Goal: Task Accomplishment & Management: Use online tool/utility

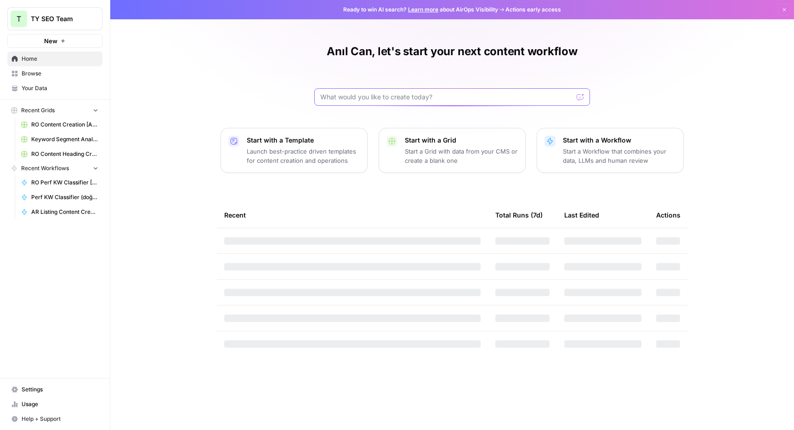
click at [426, 94] on input "text" at bounding box center [446, 96] width 253 height 9
type input "rochii"
click at [58, 124] on span "RO Content Creation [Anil] w/o Google Scrape Grid" at bounding box center [64, 124] width 67 height 8
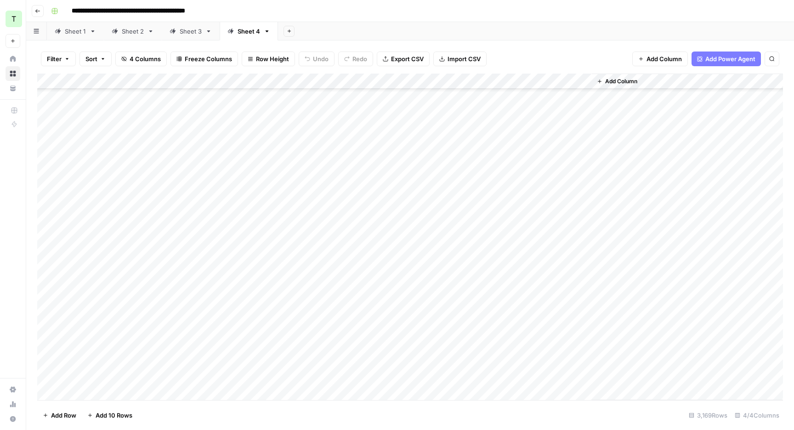
scroll to position [537, 0]
click at [62, 27] on div "Sheet 1" at bounding box center [70, 31] width 31 height 9
click at [39, 11] on icon "button" at bounding box center [38, 11] width 6 height 6
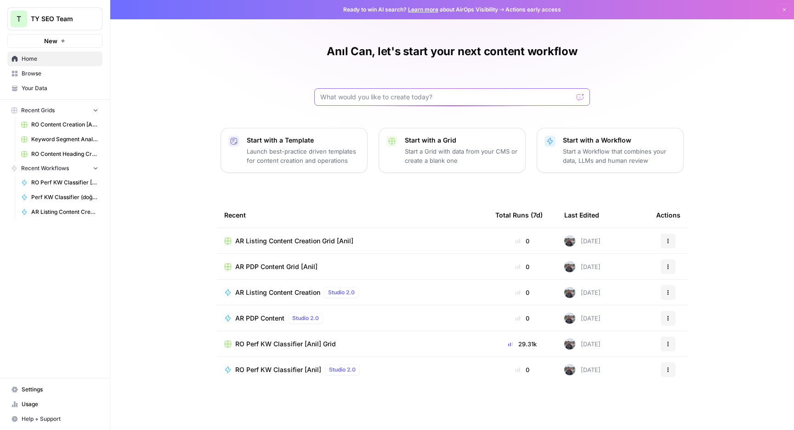
click at [370, 96] on input "text" at bounding box center [446, 96] width 253 height 9
type input "ro content"
click button "Send" at bounding box center [581, 97] width 12 height 12
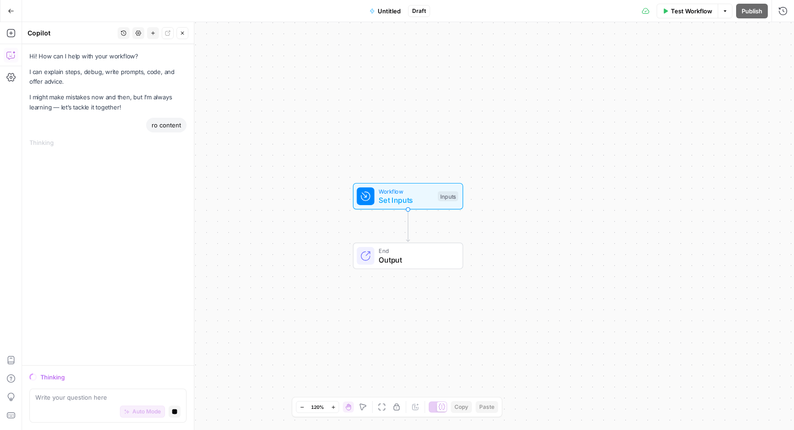
click at [3, 6] on button "Go Back" at bounding box center [11, 11] width 17 height 17
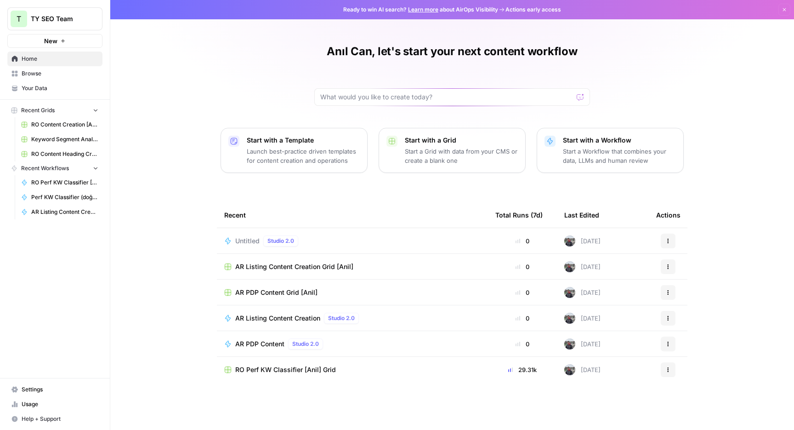
click at [46, 73] on span "Browse" at bounding box center [60, 73] width 77 height 8
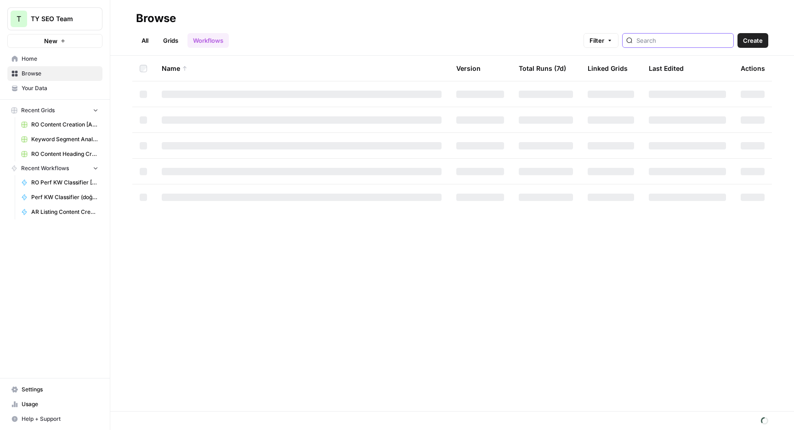
click at [727, 37] on input "search" at bounding box center [682, 40] width 93 height 9
click at [168, 36] on link "Grids" at bounding box center [171, 40] width 26 height 15
click at [670, 45] on div at bounding box center [670, 40] width 112 height 15
type input "ro content"
click at [633, 18] on div "Browse" at bounding box center [452, 18] width 632 height 15
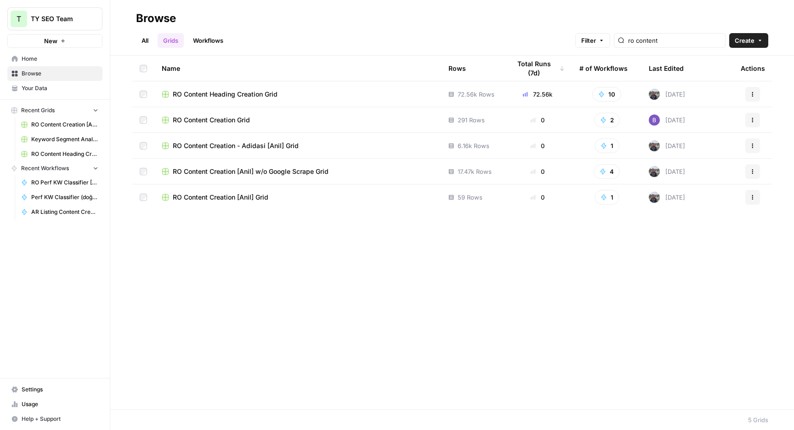
click at [237, 204] on td "RO Content Creation [Anil] Grid" at bounding box center [297, 197] width 287 height 26
click at [238, 200] on span "RO Content Creation [Anil] Grid" at bounding box center [221, 196] width 96 height 9
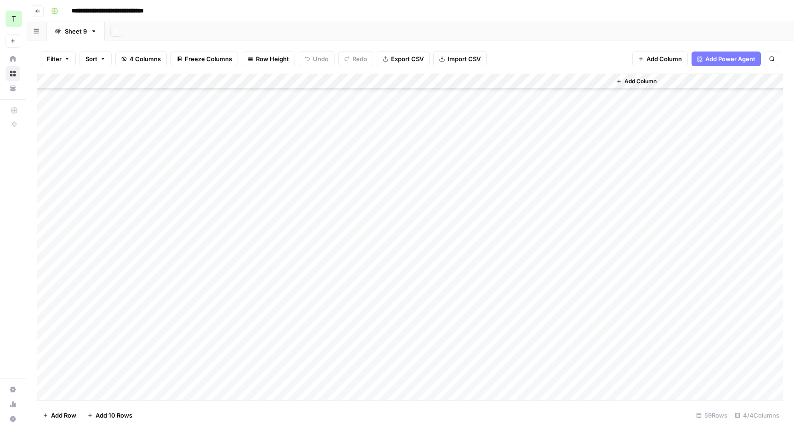
scroll to position [626, 0]
click at [101, 389] on div "Add Column" at bounding box center [410, 237] width 746 height 326
click at [254, 374] on div "Add Column" at bounding box center [410, 237] width 746 height 326
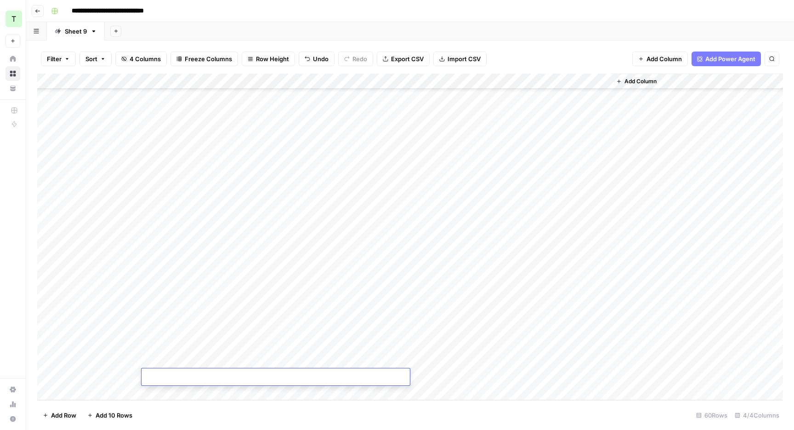
type textarea "**********"
click at [97, 375] on div "Add Column" at bounding box center [410, 237] width 746 height 326
click at [112, 376] on div "Add Column" at bounding box center [410, 237] width 746 height 326
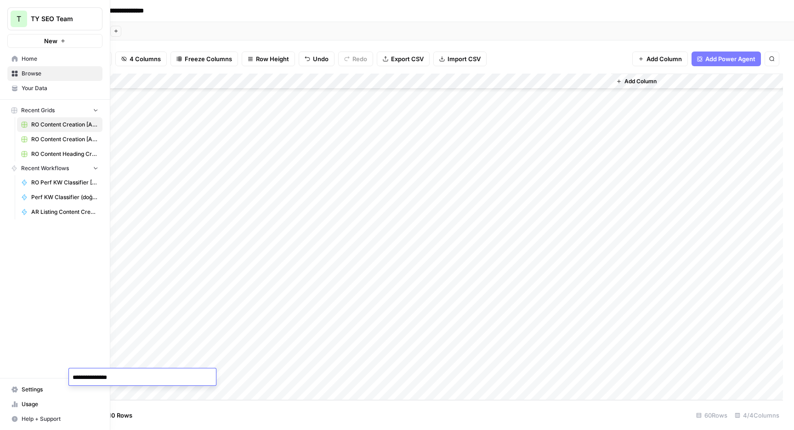
click at [6, 268] on div "T TY SEO Team New Home Browse Your Data Recent Grids RO Content Creation [Anil]…" at bounding box center [55, 215] width 110 height 430
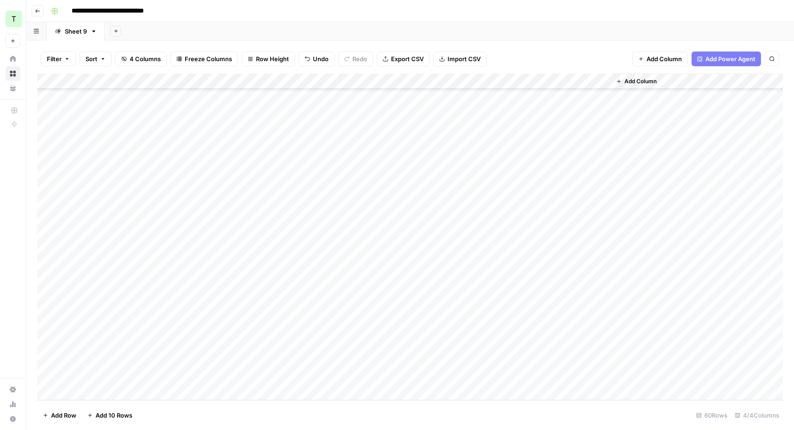
click at [446, 370] on div "Add Column" at bounding box center [410, 237] width 746 height 326
click at [519, 373] on div "Add Column" at bounding box center [410, 237] width 746 height 326
click at [300, 374] on div "Add Column" at bounding box center [410, 237] width 746 height 326
click at [495, 25] on div "Add Sheet" at bounding box center [449, 31] width 689 height 18
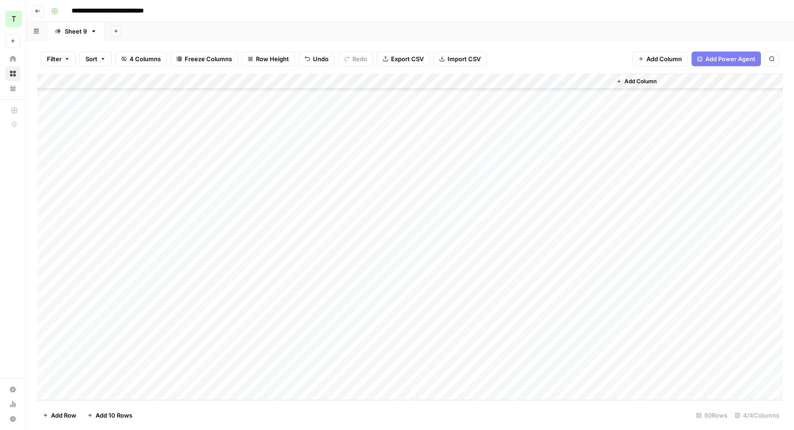
click at [509, 81] on div "Add Column" at bounding box center [410, 237] width 746 height 326
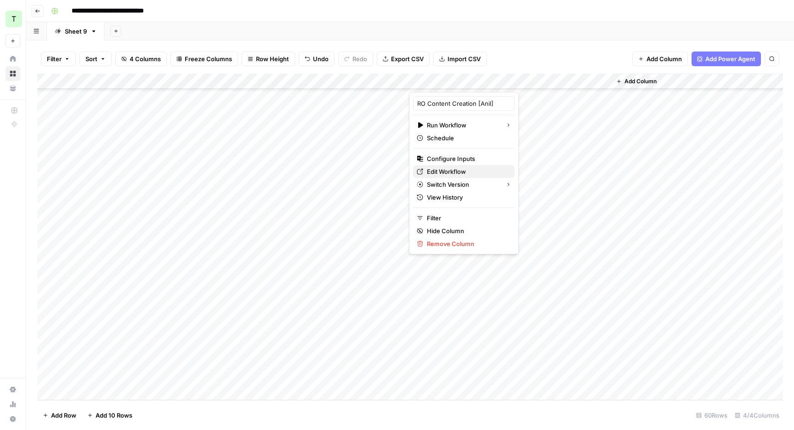
click at [445, 170] on span "Edit Workflow" at bounding box center [467, 171] width 80 height 9
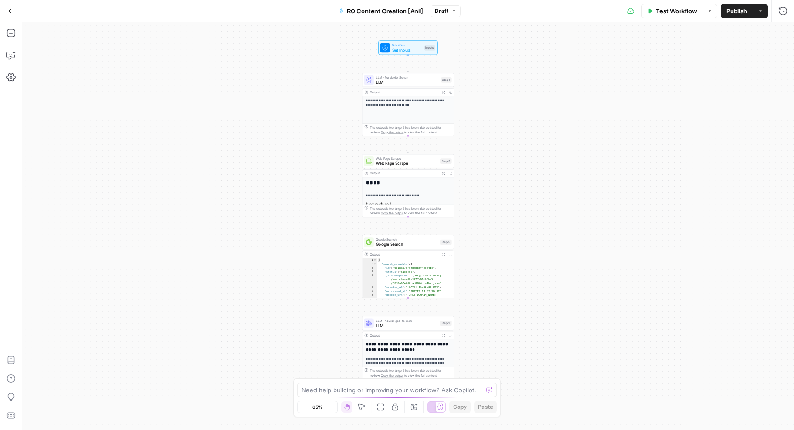
click at [687, 15] on button "Test Workflow" at bounding box center [672, 11] width 62 height 15
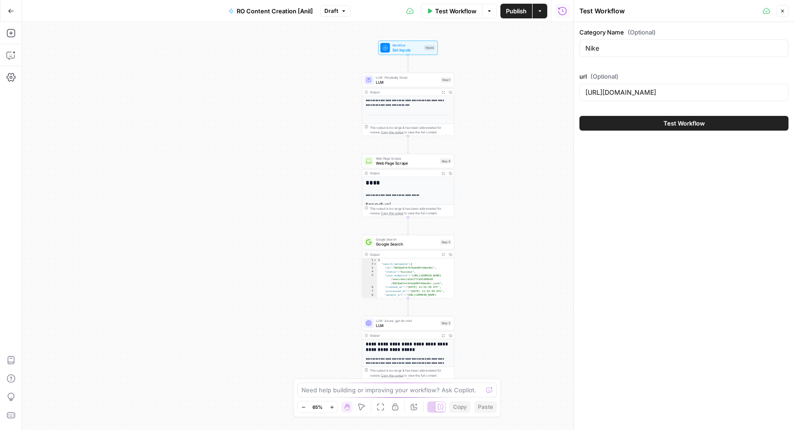
click at [655, 81] on div "url (Optional) https://www.trendyol.com/ro/nike-x-b44" at bounding box center [683, 88] width 209 height 33
click at [655, 86] on div "https://www.trendyol.com/ro/nike-x-b44" at bounding box center [683, 92] width 209 height 17
paste input "elegant-rochii-x-c56-a881-v1178156"
type input "https://www.trendyol.com/ro/elegant-rochii-x-c56-a881-v1178156"
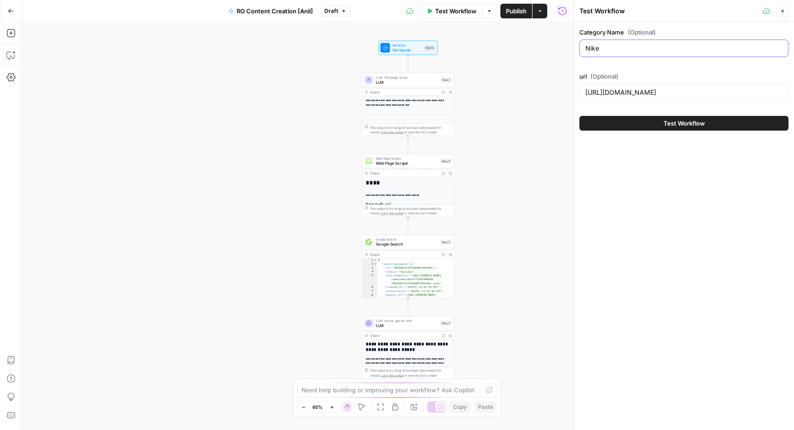
click at [649, 46] on input "Nike" at bounding box center [683, 48] width 197 height 9
type input "Rochii Elegante"
click at [659, 115] on div "Test Workflow" at bounding box center [683, 123] width 209 height 26
click at [660, 122] on button "Test Workflow" at bounding box center [683, 123] width 209 height 15
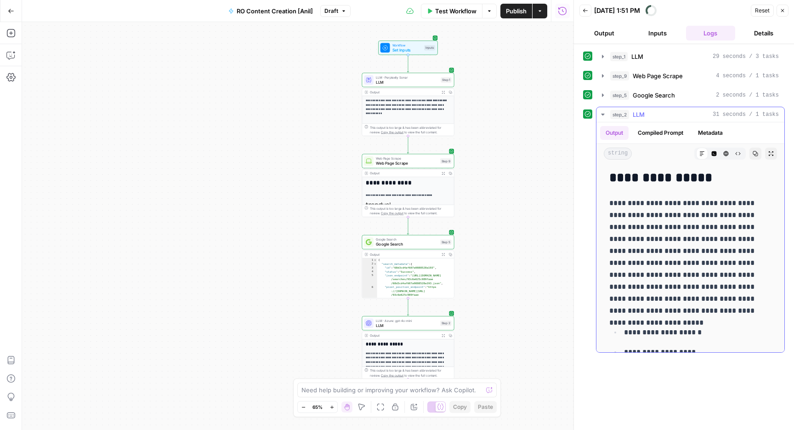
click at [651, 185] on h2 "**********" at bounding box center [690, 177] width 162 height 15
click at [758, 149] on button "Copy" at bounding box center [755, 153] width 12 height 12
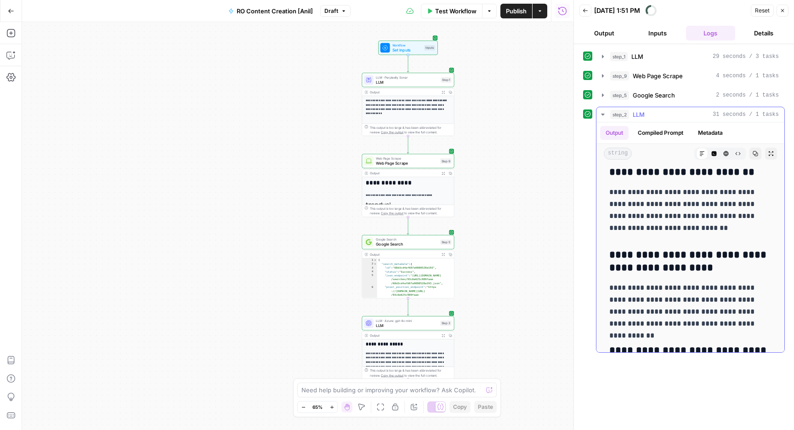
scroll to position [2018, 0]
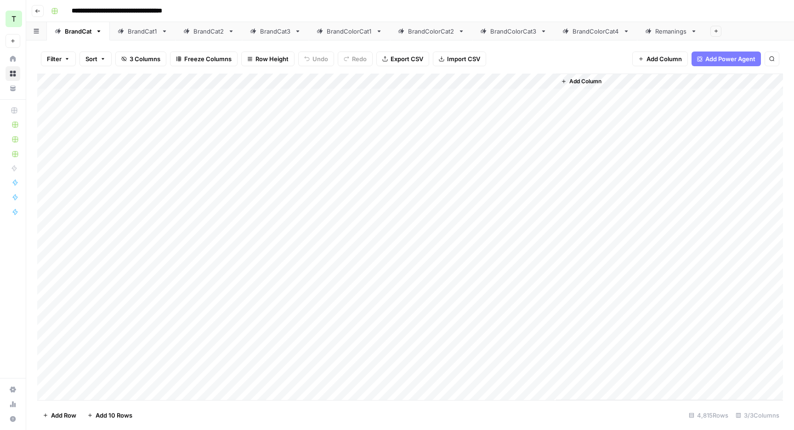
click at [519, 6] on div "**********" at bounding box center [415, 11] width 737 height 15
click at [288, 15] on div "**********" at bounding box center [415, 11] width 737 height 15
click at [557, 14] on div "**********" at bounding box center [415, 11] width 737 height 15
click at [52, 8] on icon "button" at bounding box center [55, 11] width 6 height 6
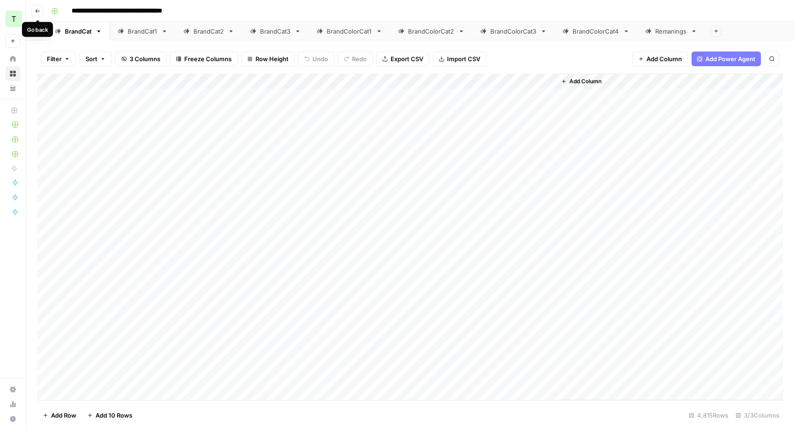
click at [39, 33] on div "Go back" at bounding box center [37, 29] width 21 height 8
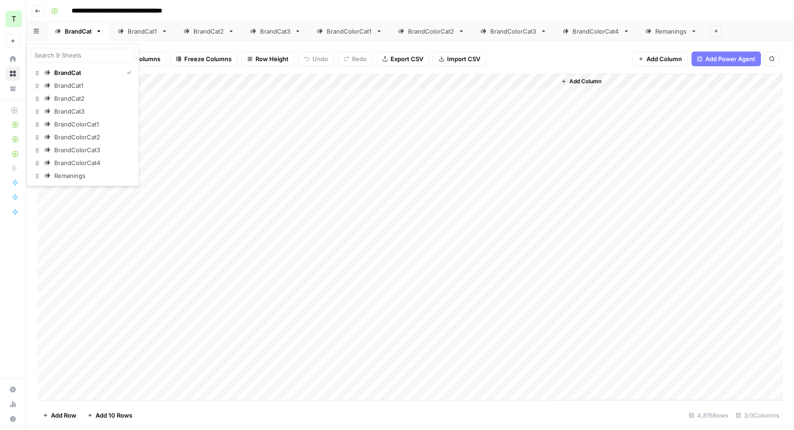
click at [37, 34] on button "button" at bounding box center [36, 31] width 21 height 18
click at [34, 32] on icon "button" at bounding box center [37, 30] width 6 height 5
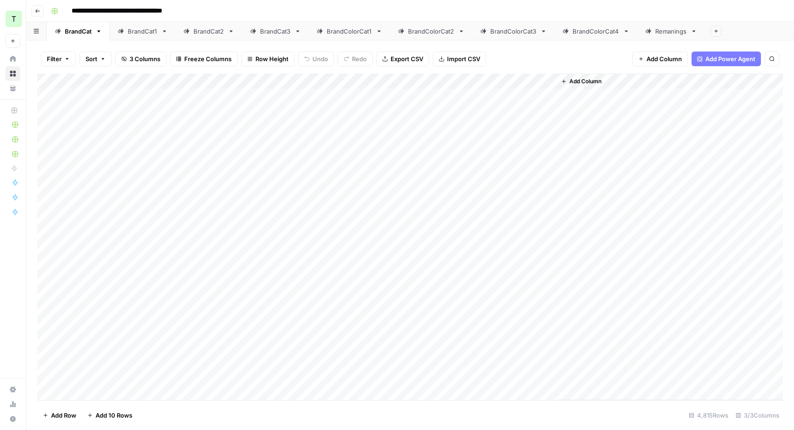
click at [40, 11] on span "Go back" at bounding box center [40, 11] width 0 height 0
click at [37, 10] on icon "button" at bounding box center [38, 11] width 6 height 6
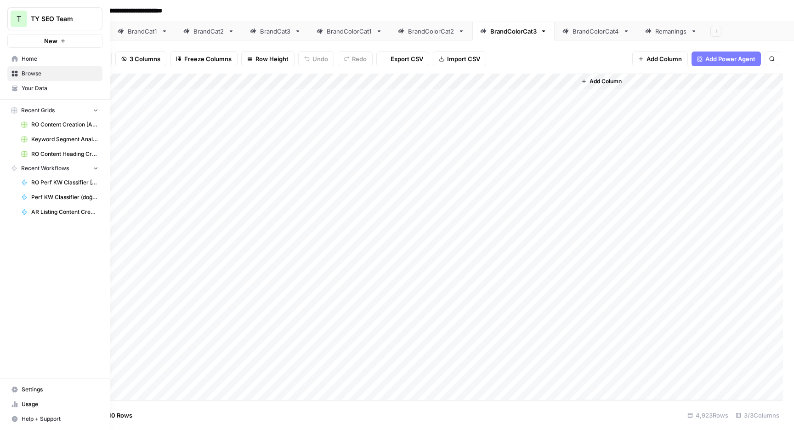
click at [19, 73] on link "Browse" at bounding box center [54, 73] width 95 height 15
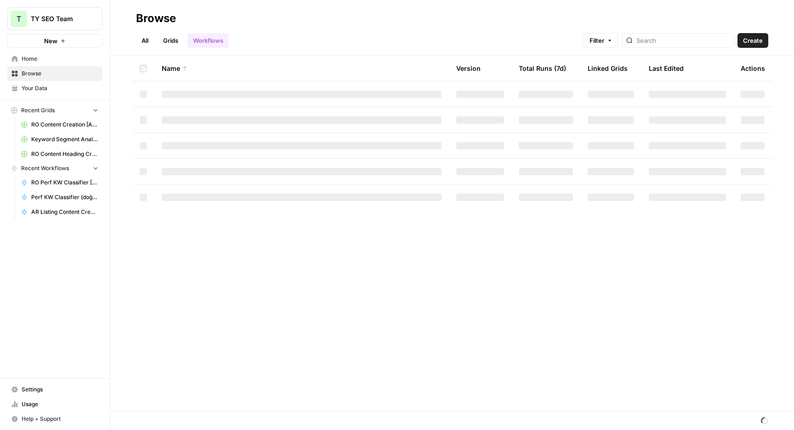
click at [174, 38] on link "Grids" at bounding box center [171, 40] width 26 height 15
click at [656, 36] on input "search" at bounding box center [674, 40] width 93 height 9
click at [588, 20] on div "Browse" at bounding box center [452, 18] width 632 height 15
click at [530, 7] on header "Browse All Grids Workflows Filter Create" at bounding box center [452, 28] width 684 height 56
click at [209, 36] on link "Workflows" at bounding box center [207, 40] width 41 height 15
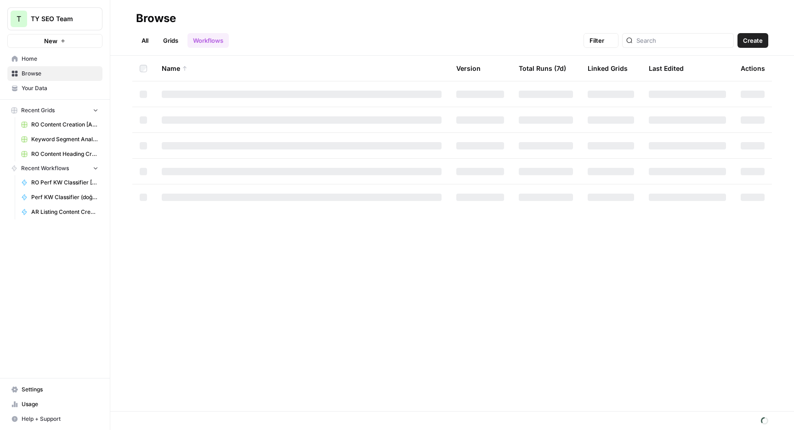
click at [162, 39] on link "Grids" at bounding box center [171, 40] width 26 height 15
click at [654, 40] on input "search" at bounding box center [674, 40] width 93 height 9
type input "ar listing"
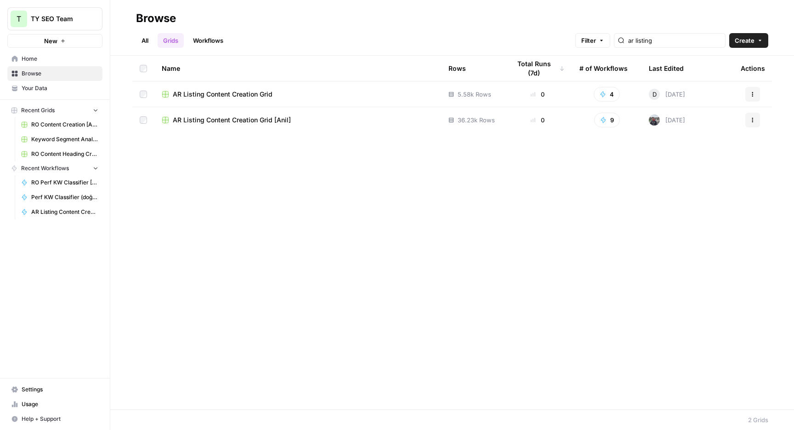
click at [750, 124] on button "Actions" at bounding box center [752, 120] width 15 height 15
click at [721, 144] on span "Duplicate" at bounding box center [712, 141] width 74 height 9
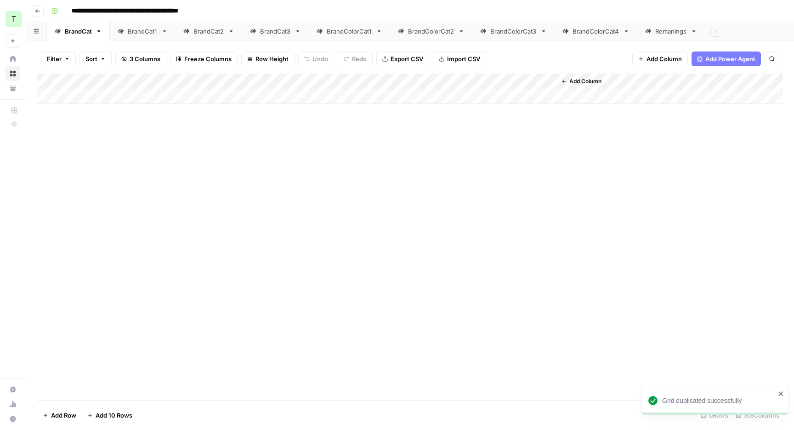
click at [204, 13] on input "**********" at bounding box center [143, 11] width 150 height 15
drag, startPoint x: 211, startPoint y: 10, endPoint x: 227, endPoint y: 0, distance: 19.0
click at [211, 10] on input "**********" at bounding box center [143, 11] width 150 height 15
type input "**********"
click at [310, 180] on div "Add Column" at bounding box center [410, 237] width 746 height 326
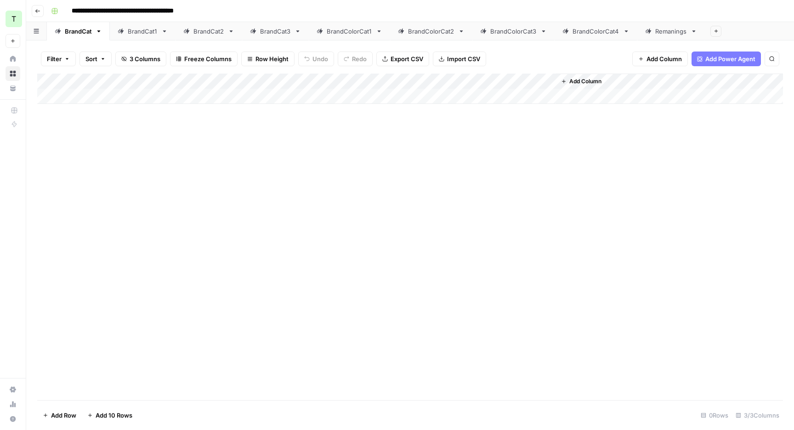
click at [130, 37] on link "BrandCat1" at bounding box center [143, 31] width 66 height 18
click at [79, 29] on div "BrandCat" at bounding box center [78, 31] width 27 height 9
click at [149, 100] on div "Add Column" at bounding box center [410, 89] width 746 height 30
click at [149, 116] on div "Add Column" at bounding box center [410, 97] width 746 height 46
click at [153, 92] on div "Add Column" at bounding box center [410, 105] width 746 height 62
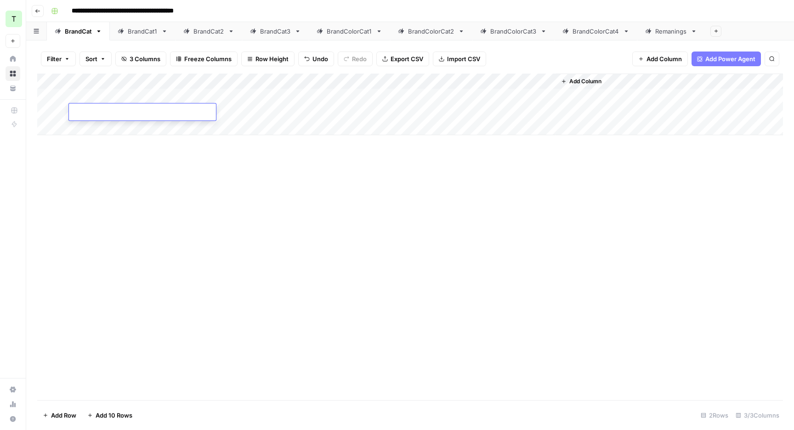
click at [153, 94] on div "Add Column" at bounding box center [410, 105] width 746 height 62
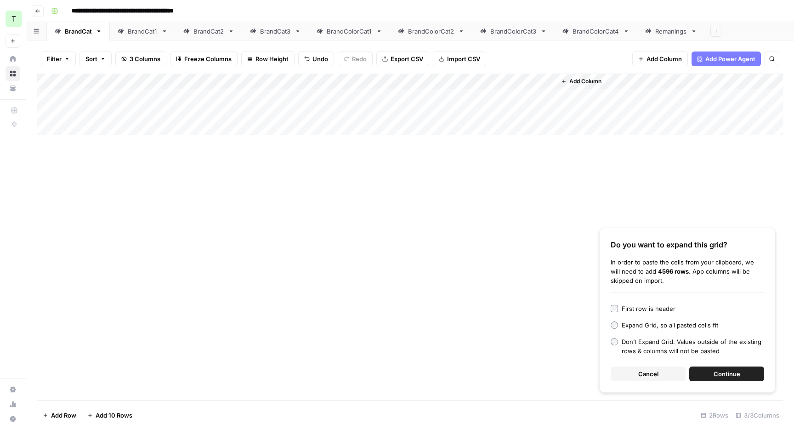
click at [698, 368] on button "Continue" at bounding box center [726, 373] width 75 height 15
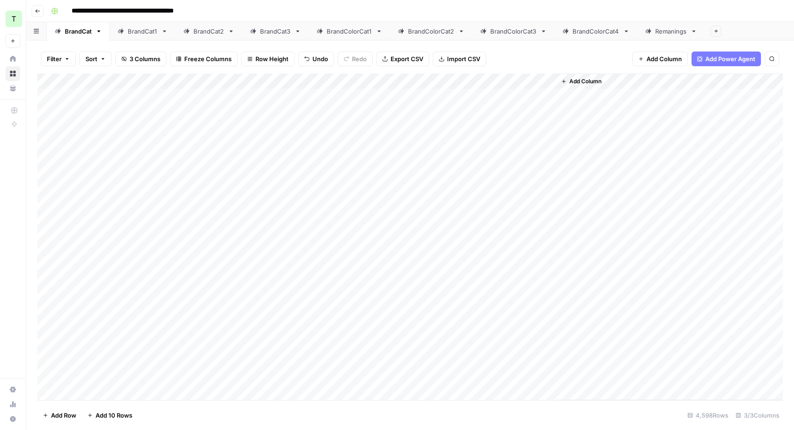
click at [342, 99] on div "Add Column" at bounding box center [410, 237] width 746 height 326
click at [135, 34] on div "BrandCat1" at bounding box center [143, 31] width 30 height 9
click at [171, 91] on div "Add Column" at bounding box center [410, 89] width 746 height 30
click at [133, 114] on div "Add Column" at bounding box center [410, 97] width 746 height 46
click at [142, 98] on div "Add Column" at bounding box center [410, 105] width 746 height 62
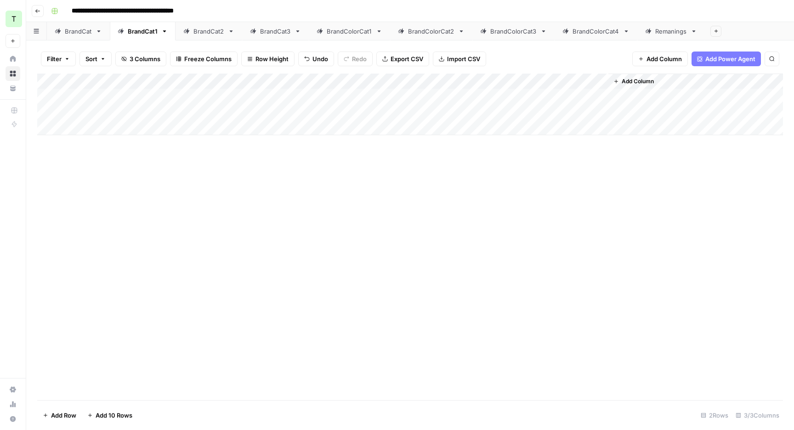
click at [450, 170] on div "Add Column" at bounding box center [410, 237] width 746 height 326
click at [185, 114] on div "Add Column" at bounding box center [410, 105] width 746 height 62
click at [246, 110] on div "Add Column" at bounding box center [410, 105] width 746 height 62
click at [165, 104] on div "Add Column" at bounding box center [410, 105] width 746 height 62
click at [293, 102] on div "Add Column" at bounding box center [410, 105] width 746 height 62
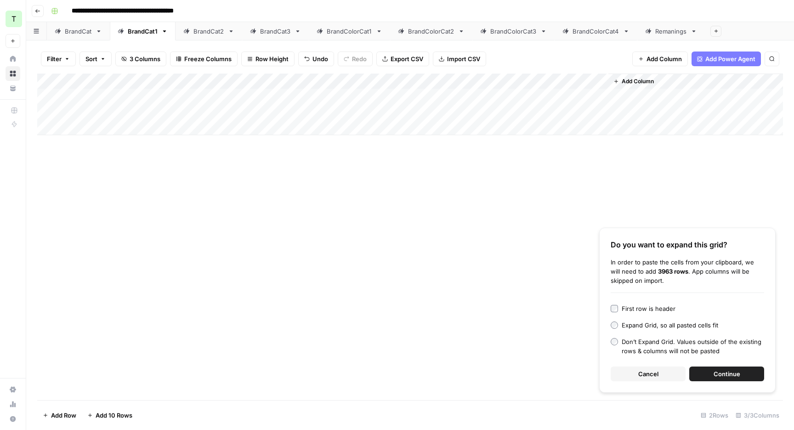
click at [718, 369] on span "Continue" at bounding box center [726, 373] width 27 height 9
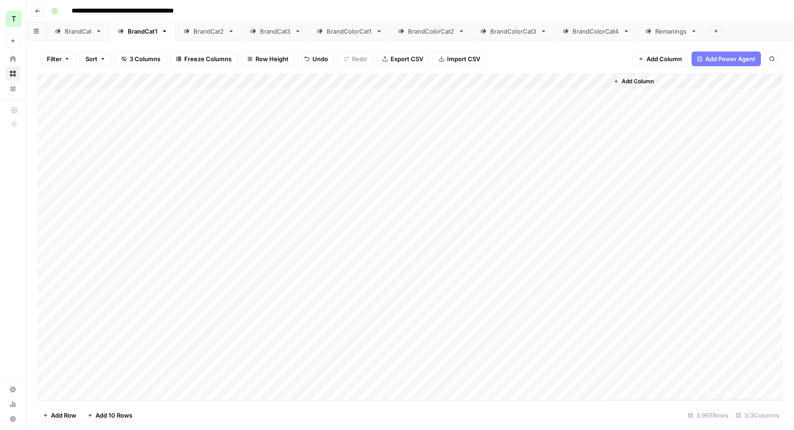
click at [158, 98] on div "Add Column" at bounding box center [410, 237] width 746 height 326
click at [85, 34] on div "BrandCat" at bounding box center [78, 31] width 27 height 9
click at [135, 34] on div "BrandCat1" at bounding box center [143, 31] width 30 height 9
click at [207, 33] on div "BrandCat2" at bounding box center [208, 31] width 31 height 9
click at [146, 91] on div "Add Column" at bounding box center [410, 89] width 746 height 30
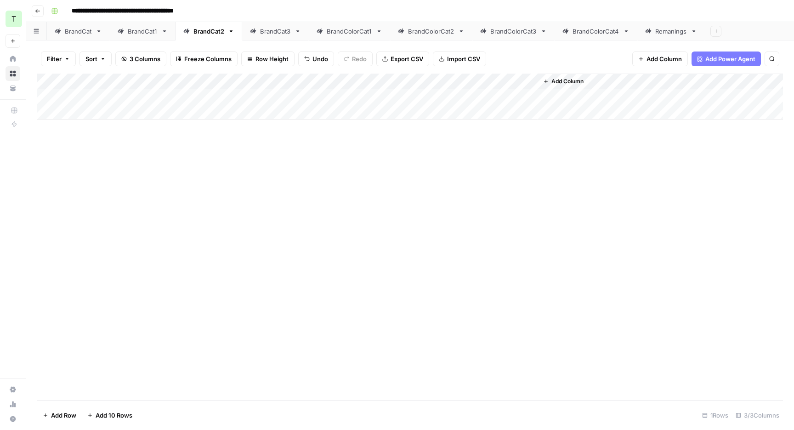
click at [126, 115] on div "Add Column" at bounding box center [410, 97] width 746 height 46
click at [131, 95] on div "Add Column" at bounding box center [410, 105] width 746 height 62
click at [298, 100] on div "Add Column" at bounding box center [410, 105] width 746 height 62
click at [133, 28] on div "BrandCat1" at bounding box center [143, 31] width 30 height 9
click at [198, 34] on div "BrandCat2" at bounding box center [208, 31] width 31 height 9
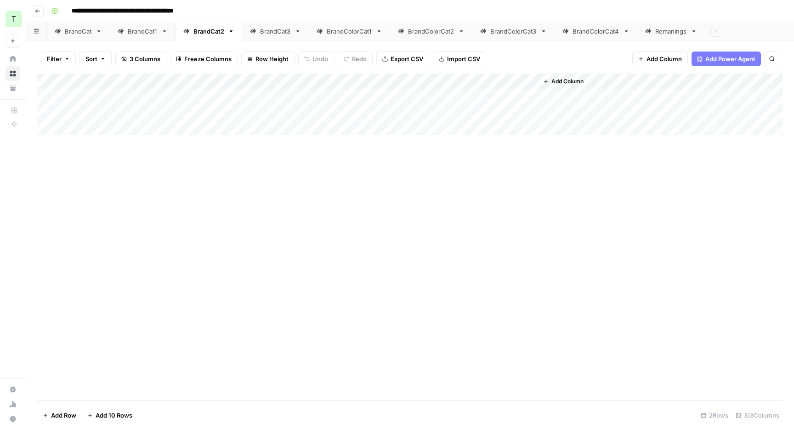
click at [310, 92] on div "Add Column" at bounding box center [410, 105] width 746 height 62
click at [149, 94] on div "Add Column" at bounding box center [410, 105] width 746 height 62
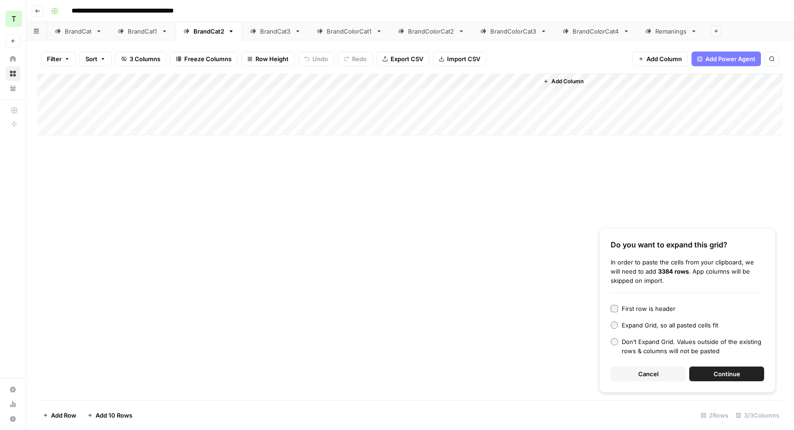
click at [715, 369] on span "Continue" at bounding box center [726, 373] width 27 height 9
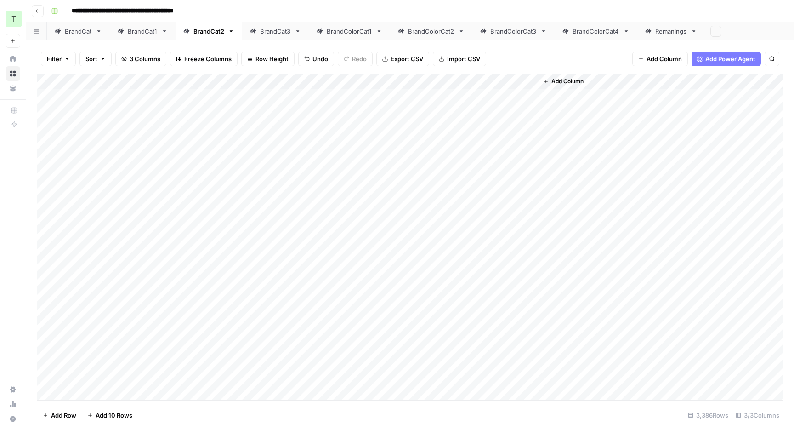
click at [337, 90] on div "Add Column" at bounding box center [410, 237] width 746 height 326
click at [83, 30] on div "BrandCat" at bounding box center [78, 31] width 27 height 9
click at [94, 31] on link "********" at bounding box center [79, 31] width 64 height 18
click at [88, 32] on input "********" at bounding box center [79, 31] width 28 height 12
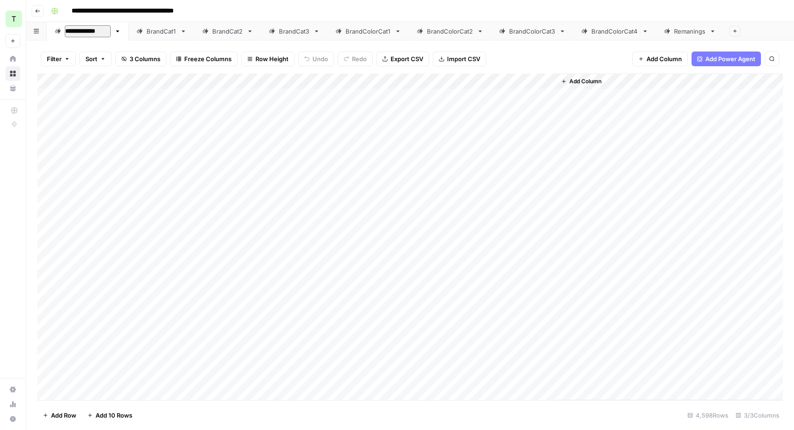
type input "**********"
click at [153, 34] on div "BrandCat1" at bounding box center [164, 31] width 30 height 9
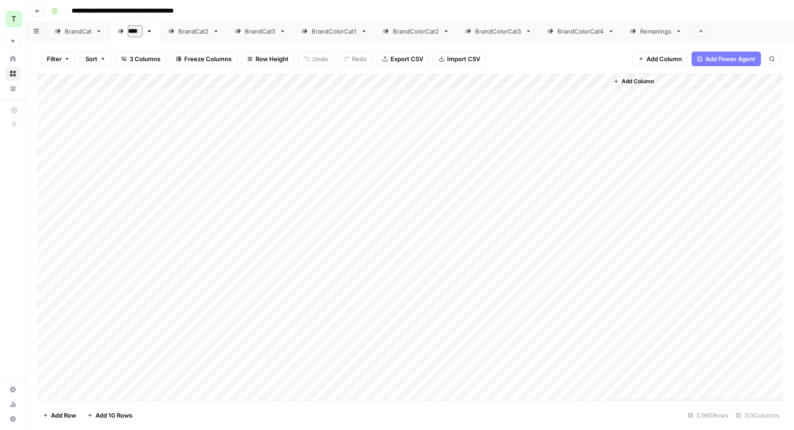
type input "*****"
click at [88, 37] on link "BrandCat" at bounding box center [78, 31] width 63 height 18
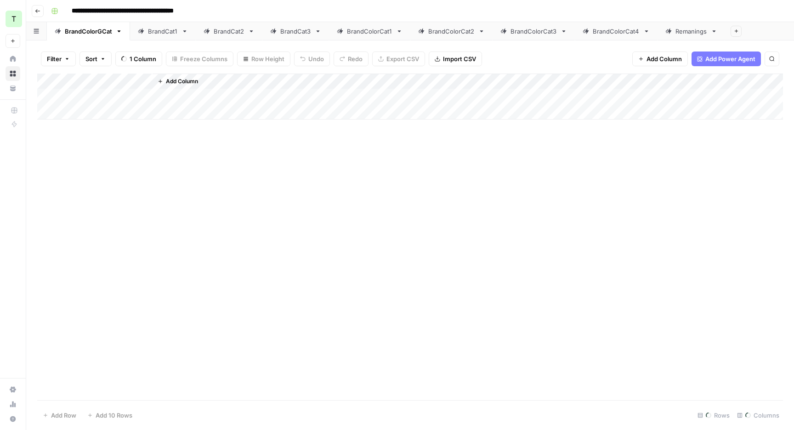
click at [155, 31] on div "BrandCat1" at bounding box center [163, 31] width 30 height 9
click at [170, 31] on icon "button" at bounding box center [172, 31] width 6 height 6
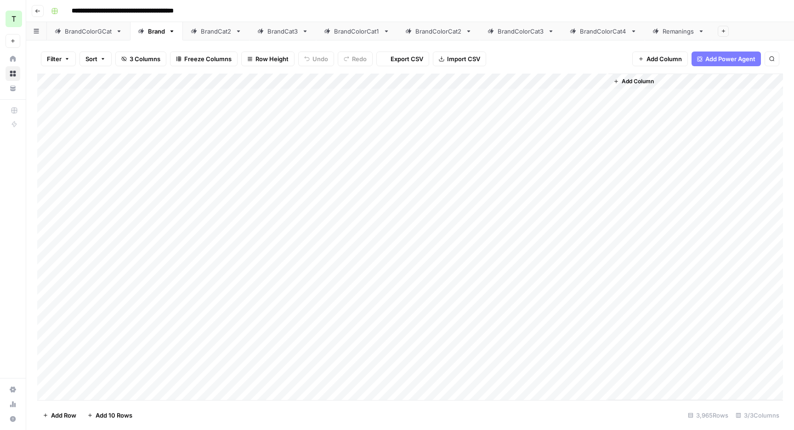
click at [151, 31] on div "Brand" at bounding box center [156, 31] width 17 height 9
type input "**********"
click at [262, 14] on div "**********" at bounding box center [415, 11] width 737 height 15
click at [250, 27] on div "BrandCat2" at bounding box center [250, 31] width 31 height 9
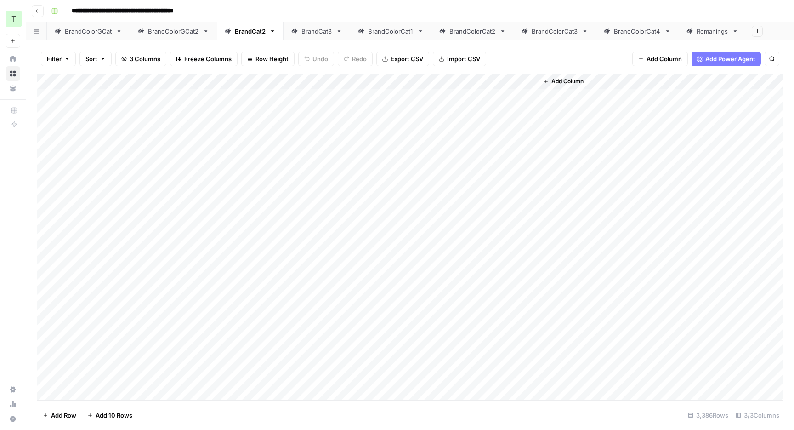
click at [246, 32] on div "BrandCat2" at bounding box center [250, 31] width 31 height 9
type input "**********"
click at [327, 34] on div "BrandCat3" at bounding box center [337, 31] width 31 height 9
click at [315, 96] on div "Add Column" at bounding box center [410, 89] width 746 height 30
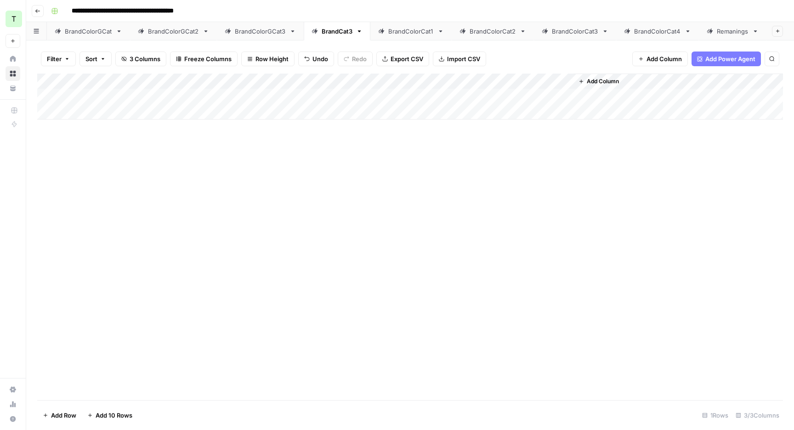
click at [311, 115] on div "Add Column" at bounding box center [410, 97] width 746 height 46
click at [315, 99] on div "Add Column" at bounding box center [410, 105] width 746 height 62
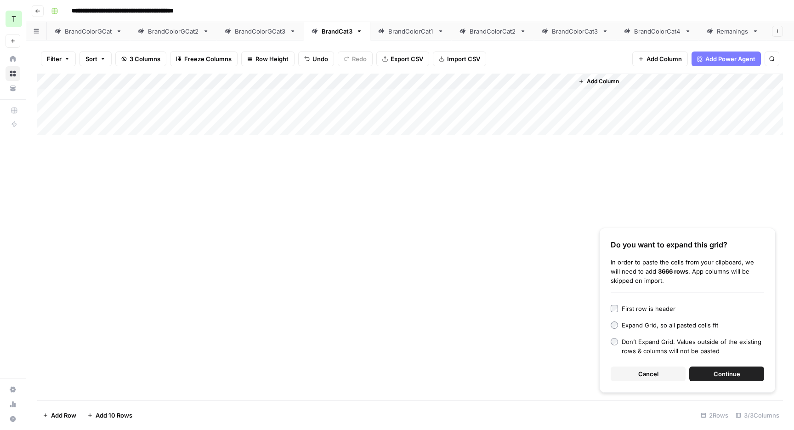
click at [701, 363] on div "Do you want to expand this grid? In order to paste the cells from your clipboar…" at bounding box center [687, 309] width 176 height 165
click at [701, 368] on button "Continue" at bounding box center [726, 373] width 75 height 15
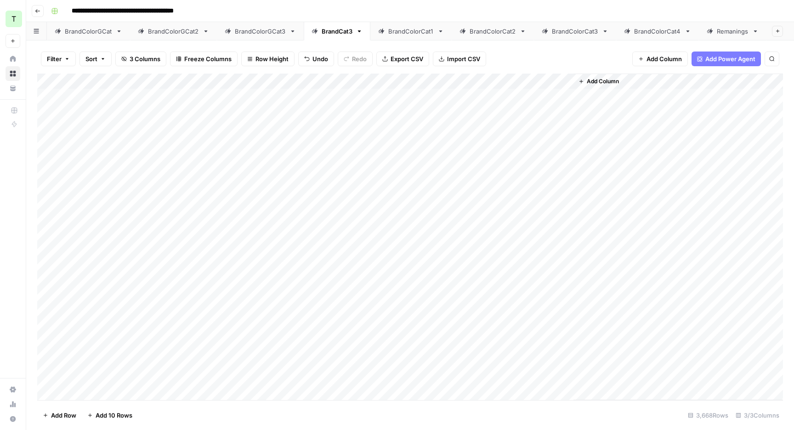
click at [121, 99] on div "Add Column" at bounding box center [410, 237] width 746 height 326
click at [397, 34] on div "BrandColorCat1" at bounding box center [410, 31] width 45 height 9
click at [331, 33] on div "BrandCat3" at bounding box center [337, 31] width 31 height 9
click at [417, 29] on div "BrandColorCat1" at bounding box center [410, 31] width 45 height 9
click at [134, 92] on div "Add Column" at bounding box center [410, 89] width 746 height 30
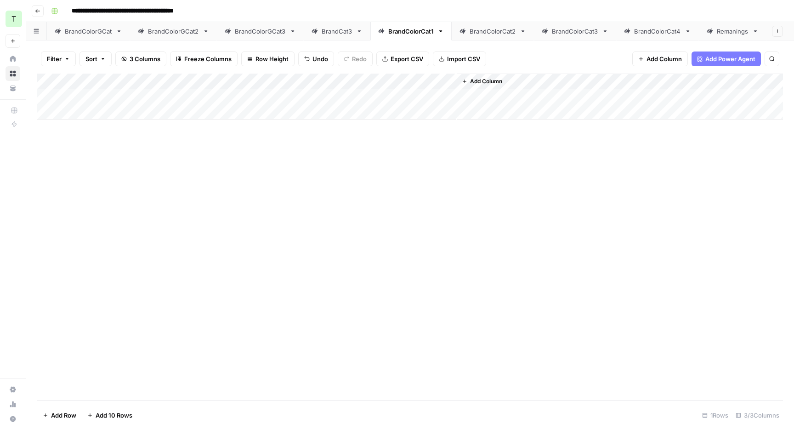
click at [115, 116] on div "Add Column" at bounding box center [410, 97] width 746 height 46
click at [232, 97] on div "Add Column" at bounding box center [410, 105] width 746 height 62
click at [302, 117] on div "Add Column" at bounding box center [410, 105] width 746 height 62
click at [296, 100] on div "Add Column" at bounding box center [410, 105] width 746 height 62
click at [261, 105] on div "Add Column" at bounding box center [410, 105] width 746 height 62
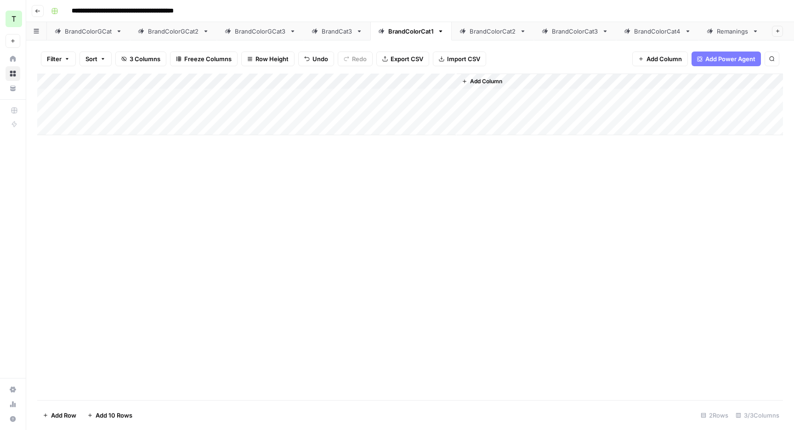
click at [269, 94] on div "Add Column" at bounding box center [410, 105] width 746 height 62
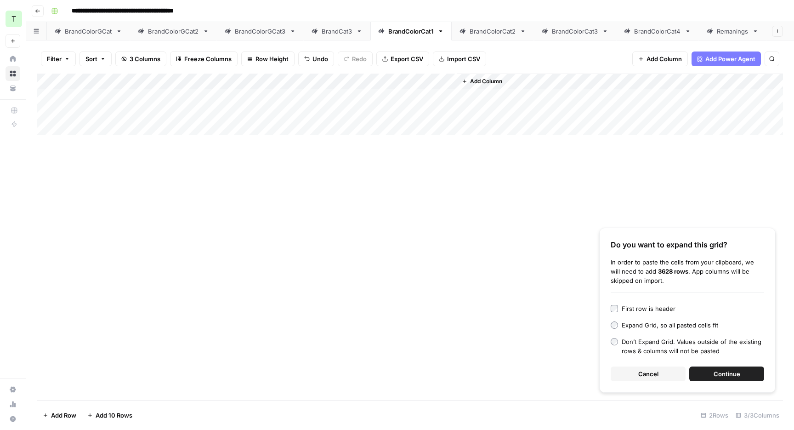
click at [718, 380] on button "Continue" at bounding box center [726, 373] width 75 height 15
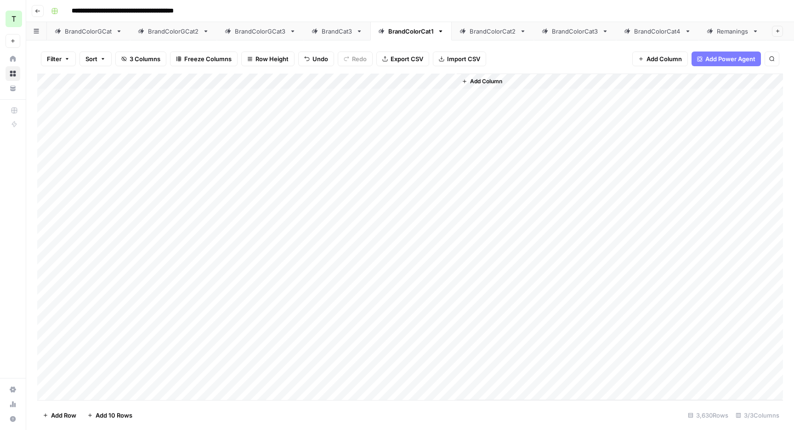
click at [146, 98] on div "Add Column" at bounding box center [410, 237] width 746 height 326
click at [336, 28] on div "BrandCat3" at bounding box center [337, 31] width 31 height 9
type input "**********"
click at [430, 27] on div "BrandColorCat1" at bounding box center [431, 31] width 45 height 9
click at [430, 31] on div "BrandColorCat1" at bounding box center [410, 31] width 45 height 9
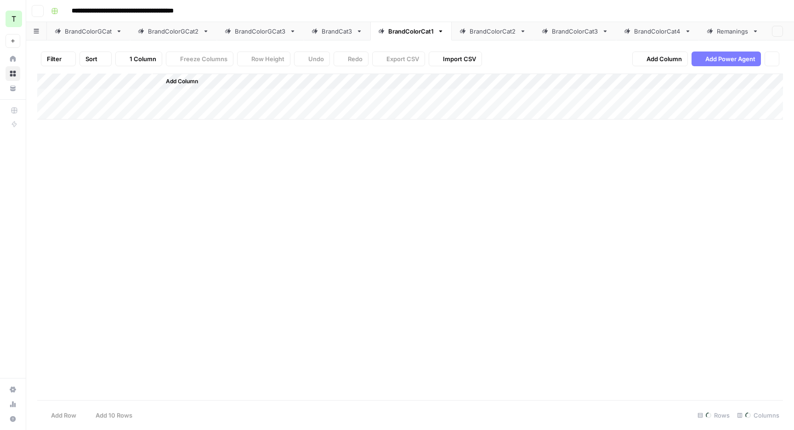
click at [430, 31] on div "BrandColorCat1" at bounding box center [410, 31] width 45 height 9
type input "**********"
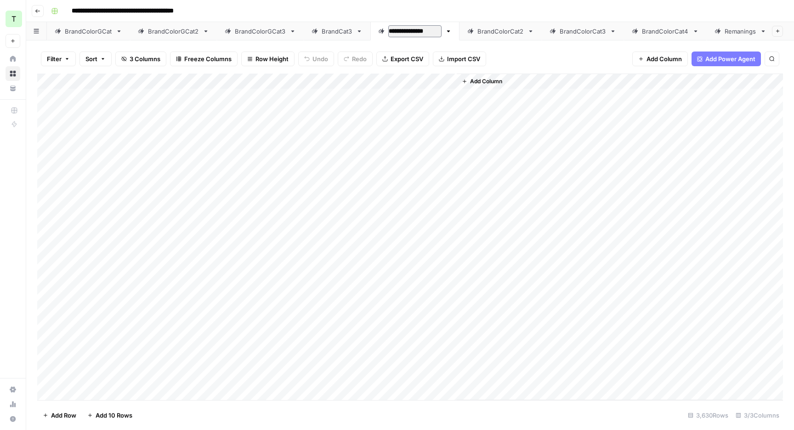
click at [488, 6] on div "**********" at bounding box center [415, 11] width 737 height 15
click at [337, 28] on div "BrandCat3" at bounding box center [337, 31] width 31 height 9
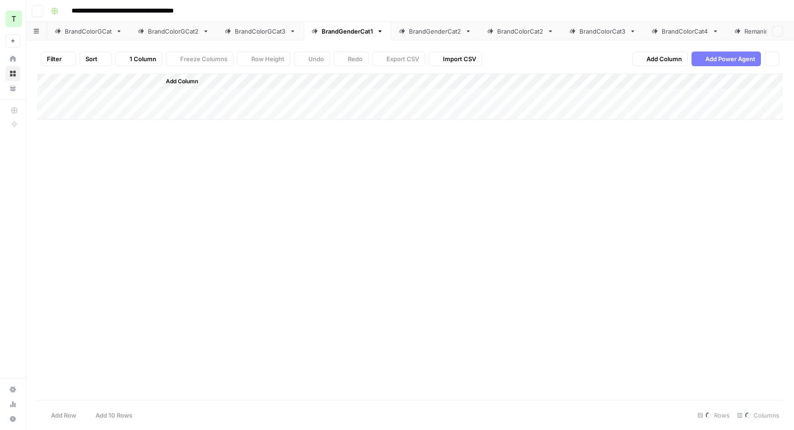
click at [407, 27] on div "BrandGenderCat2" at bounding box center [430, 31] width 62 height 9
click at [514, 32] on div "BrandColorCat2" at bounding box center [520, 31] width 46 height 9
click at [263, 97] on div "Add Column" at bounding box center [410, 89] width 746 height 30
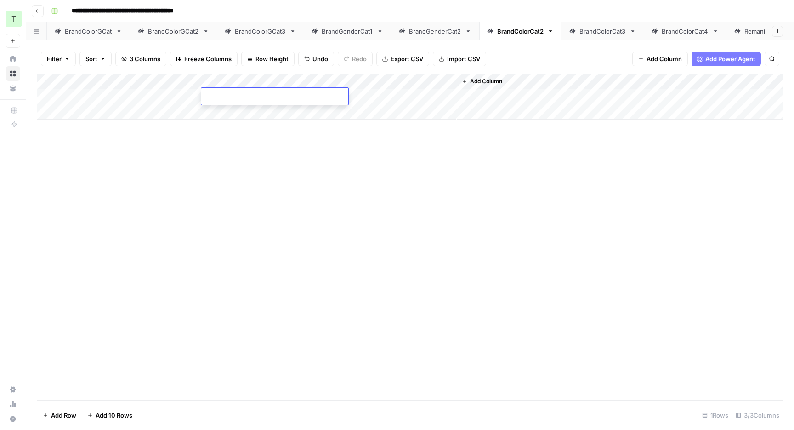
click at [255, 113] on div "Add Column" at bounding box center [410, 97] width 746 height 46
click at [275, 91] on div "Add Column" at bounding box center [410, 105] width 746 height 62
click at [271, 98] on div "Add Column" at bounding box center [410, 105] width 746 height 62
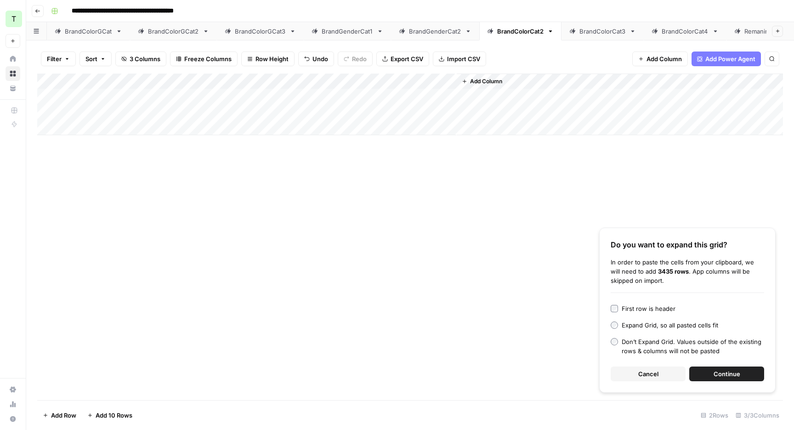
click at [704, 377] on button "Continue" at bounding box center [726, 373] width 75 height 15
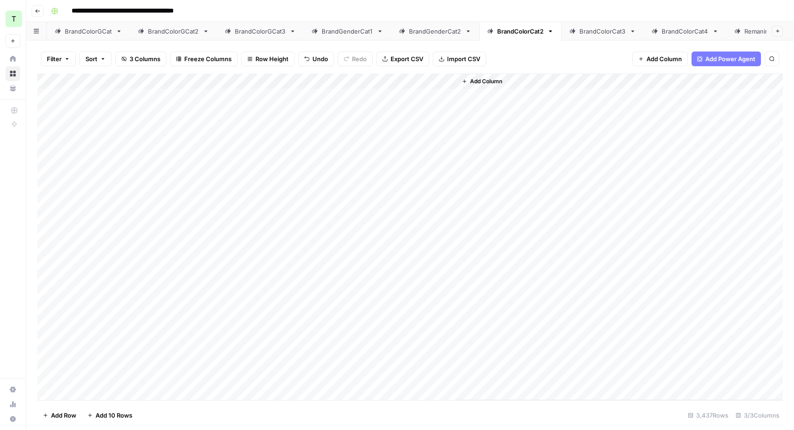
click at [156, 96] on div "Add Column" at bounding box center [410, 237] width 746 height 326
click at [173, 117] on div "Add Column" at bounding box center [410, 237] width 746 height 326
click at [174, 101] on div "Add Column" at bounding box center [410, 237] width 746 height 326
click at [139, 94] on div "Add Column" at bounding box center [410, 237] width 746 height 326
click at [586, 31] on div "BrandColorCat3" at bounding box center [602, 31] width 46 height 9
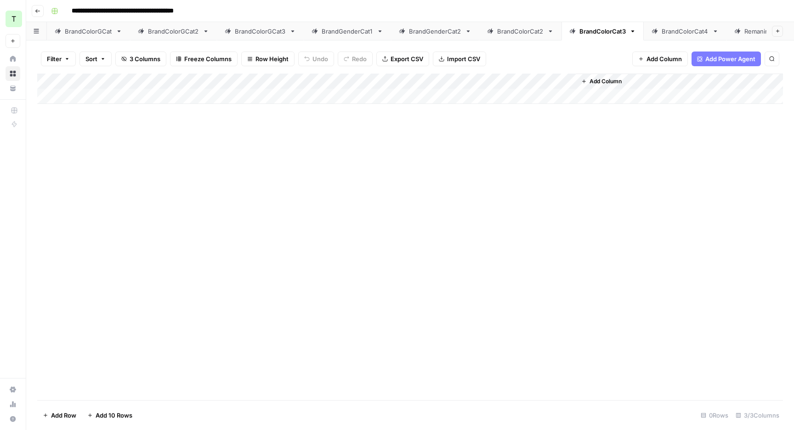
click at [134, 90] on div "Add Column" at bounding box center [410, 89] width 746 height 30
click at [126, 122] on div "Add Column" at bounding box center [410, 237] width 746 height 326
click at [126, 115] on div "Add Column" at bounding box center [410, 97] width 746 height 46
click at [147, 96] on div "Add Column" at bounding box center [410, 105] width 746 height 62
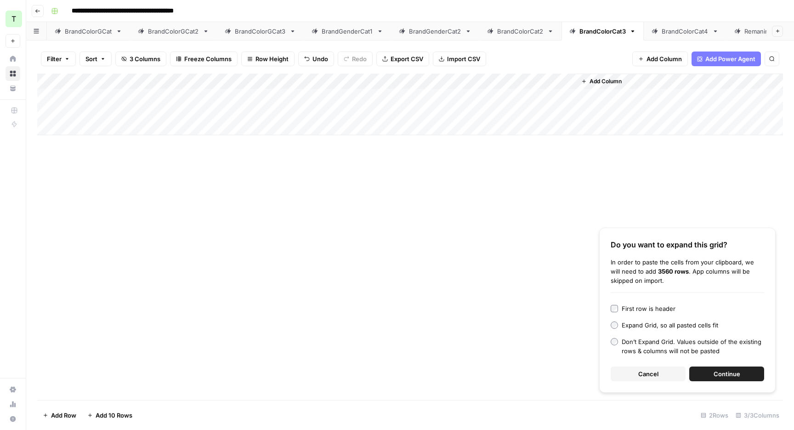
click at [747, 382] on div "Do you want to expand this grid? In order to paste the cells from your clipboar…" at bounding box center [687, 309] width 176 height 165
click at [744, 374] on button "Continue" at bounding box center [726, 373] width 75 height 15
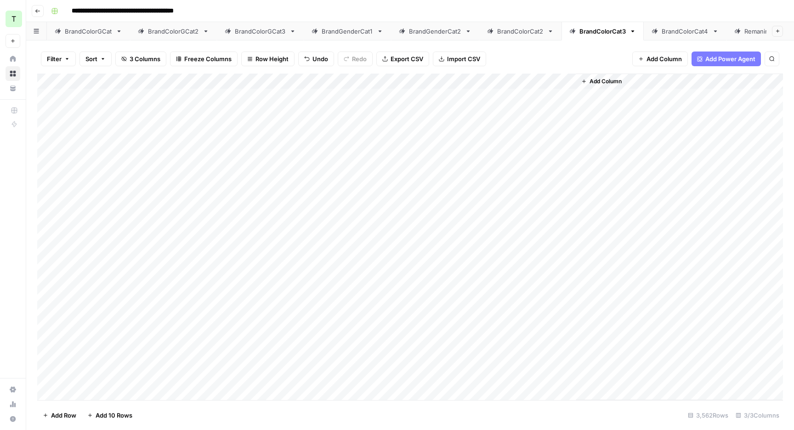
click at [238, 94] on div "Add Column" at bounding box center [410, 237] width 746 height 326
click at [507, 31] on div "BrandColorCat2" at bounding box center [520, 31] width 46 height 9
type input "*********"
click at [552, 46] on div "Filter Sort 3 Columns Freeze Columns Row Height Undo Redo Export CSV Import CSV…" at bounding box center [410, 58] width 746 height 29
click at [577, 36] on link "BrandColorCat3" at bounding box center [584, 31] width 82 height 18
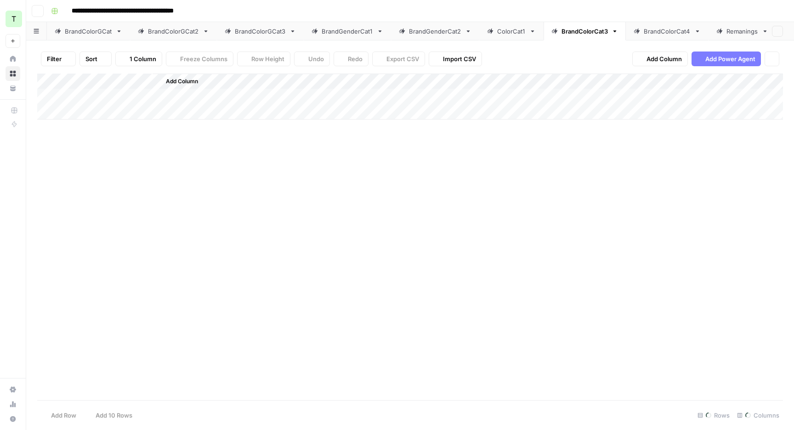
click at [577, 30] on div "BrandColorCat3" at bounding box center [584, 31] width 46 height 9
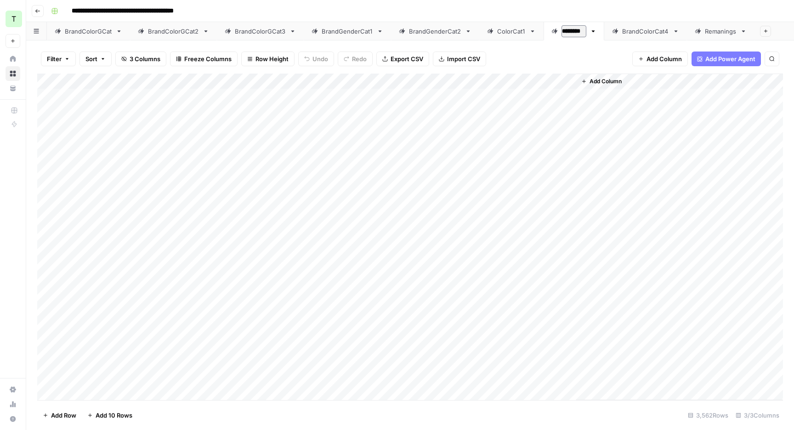
type input "*********"
click at [576, 59] on div "Filter Sort 3 Columns Freeze Columns Row Height Undo Redo Export CSV Import CSV…" at bounding box center [410, 58] width 746 height 29
click at [631, 31] on div "BrandColorCat4" at bounding box center [650, 31] width 47 height 9
click at [154, 97] on div "Add Column" at bounding box center [410, 89] width 746 height 30
click at [262, 89] on div "Add Column" at bounding box center [410, 97] width 746 height 46
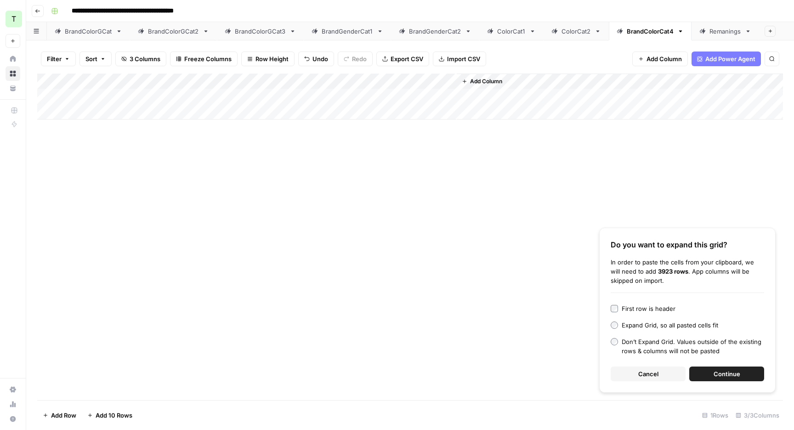
click at [720, 377] on span "Continue" at bounding box center [726, 373] width 27 height 9
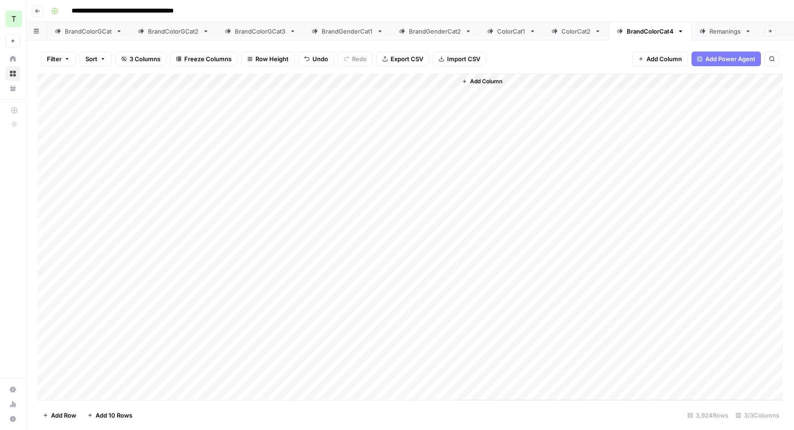
click at [158, 96] on div "Add Column" at bounding box center [410, 237] width 746 height 326
click at [168, 107] on div "Add Column" at bounding box center [410, 237] width 746 height 326
click at [169, 95] on div "Add Column" at bounding box center [410, 237] width 746 height 326
click at [713, 31] on div "Remanings" at bounding box center [725, 31] width 32 height 9
click at [97, 100] on div "Add Column" at bounding box center [410, 89] width 746 height 30
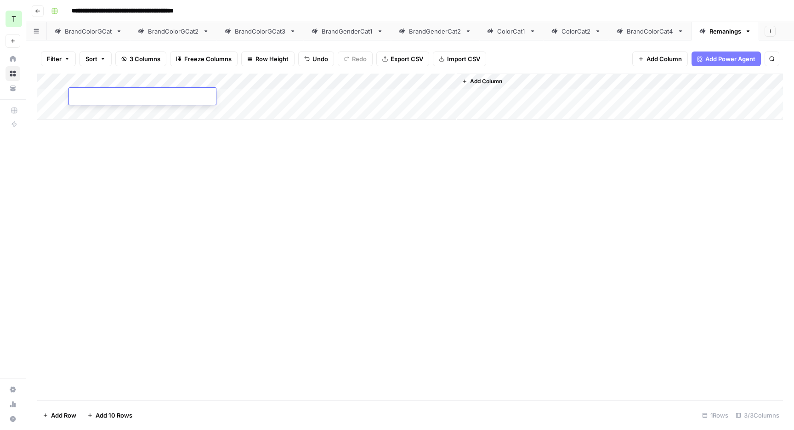
click at [279, 95] on div "Add Column" at bounding box center [410, 97] width 746 height 46
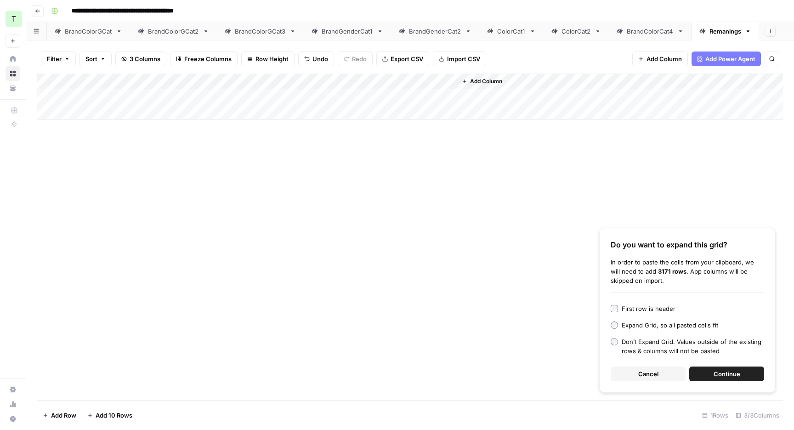
click at [723, 373] on span "Continue" at bounding box center [726, 373] width 27 height 9
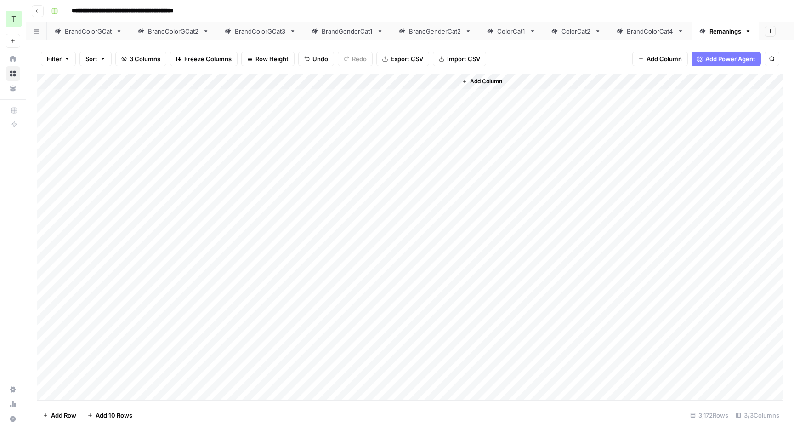
click at [138, 93] on div "Add Column" at bounding box center [410, 237] width 746 height 326
click at [630, 27] on div "BrandColorCat4" at bounding box center [650, 31] width 47 height 9
click at [639, 31] on div "BrandColorCat4" at bounding box center [650, 31] width 47 height 9
type input "**********"
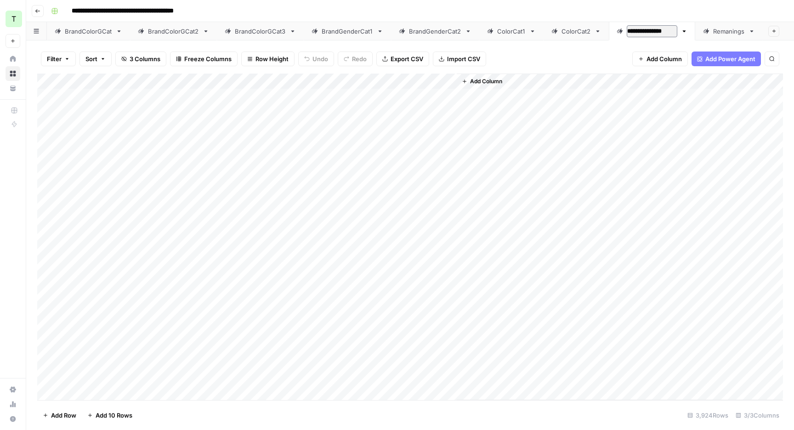
click at [713, 32] on div "Remanings" at bounding box center [729, 31] width 32 height 9
type input "**********"
click at [598, 10] on div "**********" at bounding box center [415, 11] width 737 height 15
click at [650, 33] on div "BrandColorCat4" at bounding box center [650, 31] width 47 height 9
click at [718, 33] on div "ColorGenderCat2" at bounding box center [738, 31] width 51 height 9
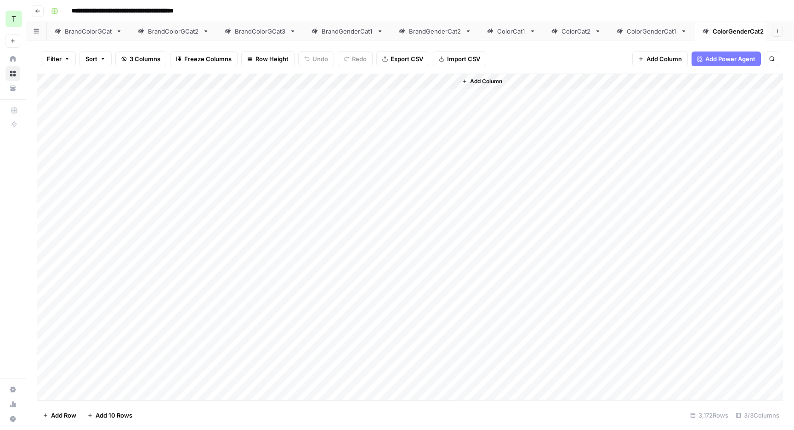
click at [433, 78] on div "Add Column" at bounding box center [410, 237] width 746 height 326
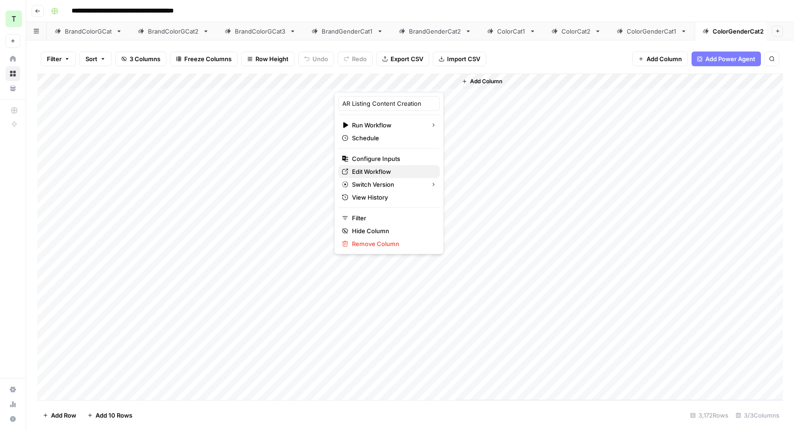
click at [379, 171] on span "Edit Workflow" at bounding box center [392, 171] width 80 height 9
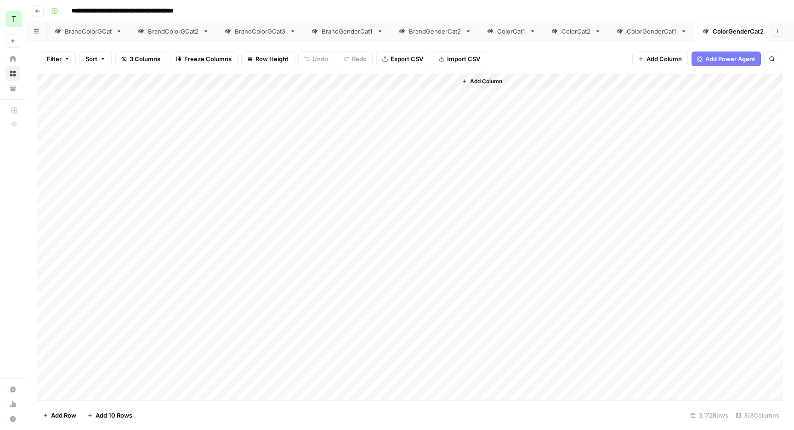
click at [32, 9] on button "Go back" at bounding box center [38, 11] width 12 height 12
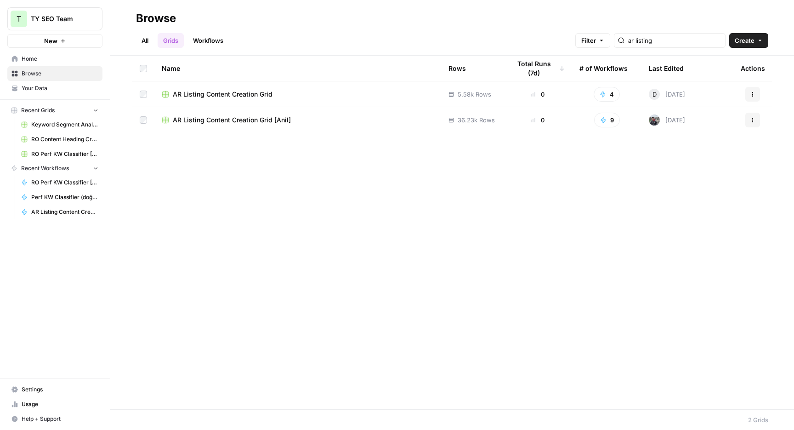
click at [684, 35] on div "ar listing" at bounding box center [670, 40] width 112 height 15
click at [254, 121] on span "AR Listing Content Creation Grid [Anil]" at bounding box center [232, 119] width 118 height 9
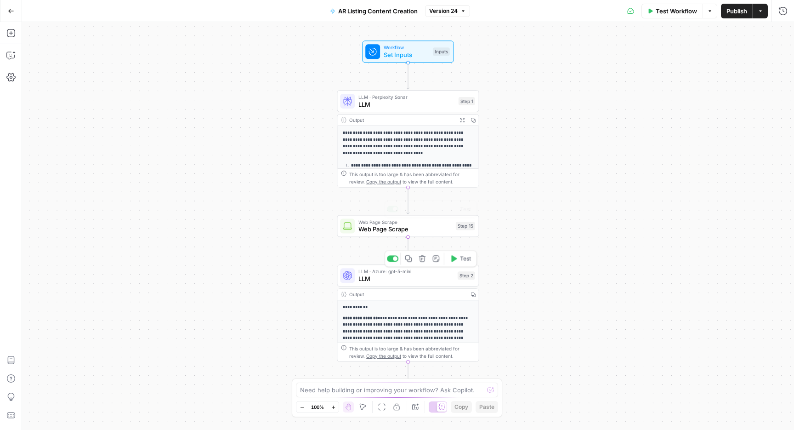
click at [404, 286] on div "LLM · Azure: gpt-5-mini LLM Step 2 Copy step Delete step Add Note Test" at bounding box center [408, 275] width 142 height 22
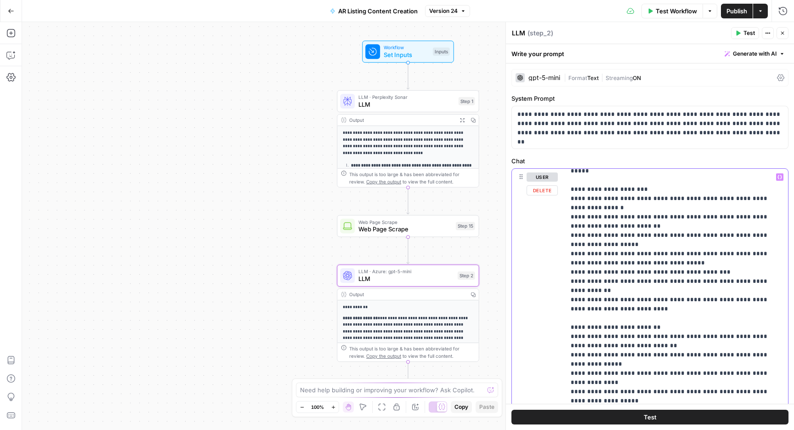
scroll to position [1167, 0]
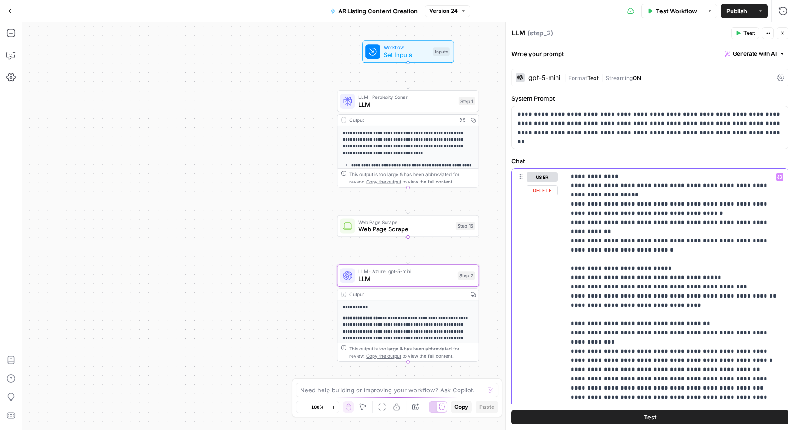
click at [624, 40] on header "LLM LLM ( step_2 ) Test Actions Close" at bounding box center [650, 33] width 288 height 22
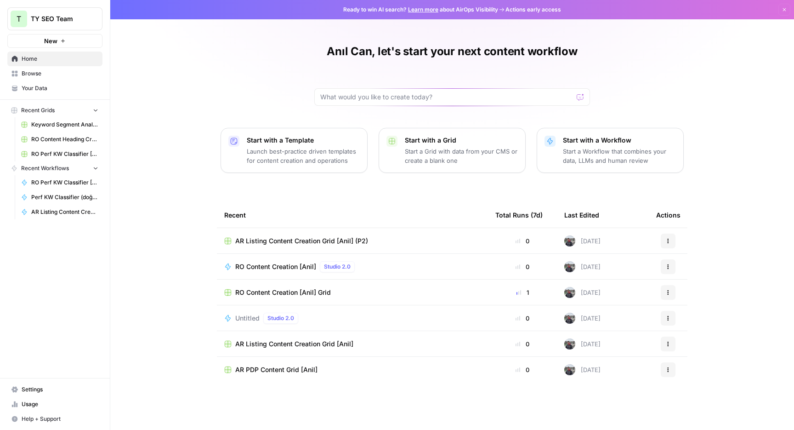
click at [288, 266] on span "RO Content Creation [Anil]" at bounding box center [275, 266] width 81 height 9
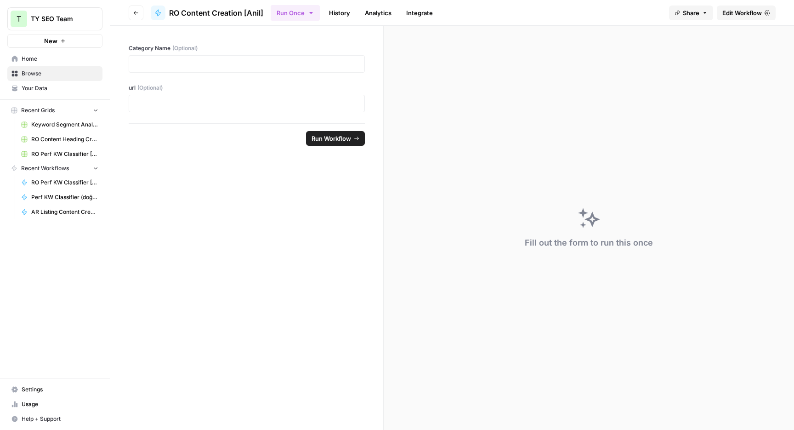
click at [729, 6] on link "Edit Workflow" at bounding box center [746, 13] width 59 height 15
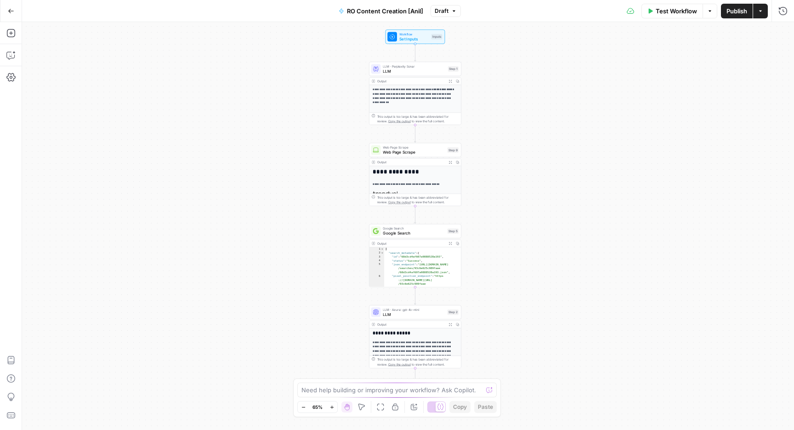
click at [422, 321] on div "Output Expand Output Copy" at bounding box center [415, 324] width 92 height 7
click at [441, 328] on div "**********" at bounding box center [415, 394] width 92 height 132
click at [422, 311] on span "LLM" at bounding box center [414, 314] width 62 height 6
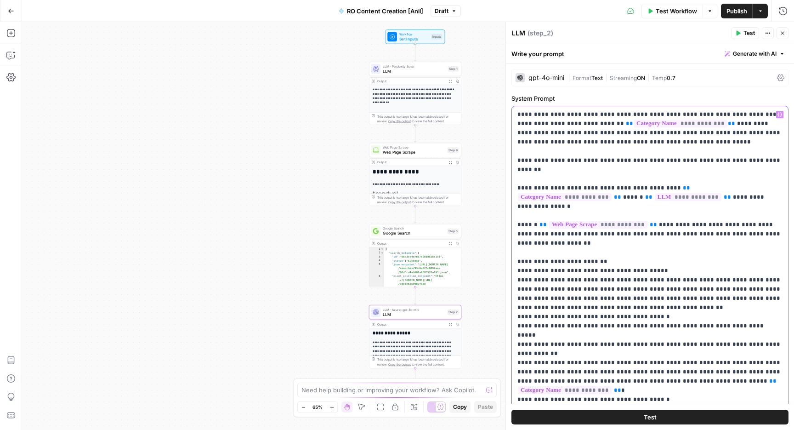
click at [781, 37] on button "Close" at bounding box center [782, 33] width 12 height 12
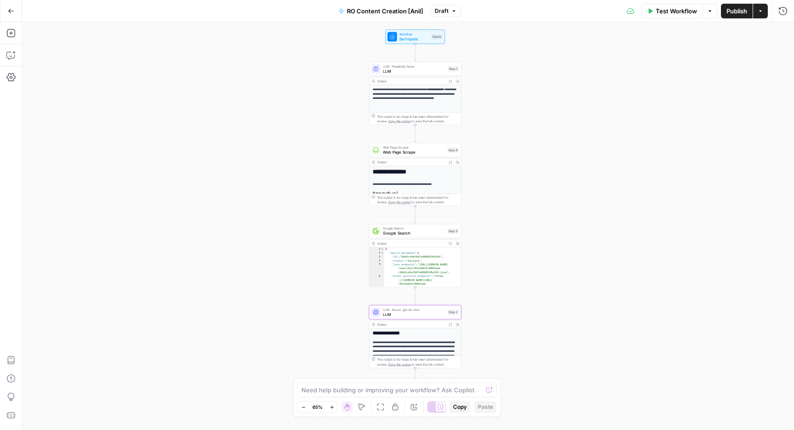
click at [627, 58] on div "**********" at bounding box center [408, 225] width 772 height 407
click at [8, 8] on icon "button" at bounding box center [11, 11] width 6 height 6
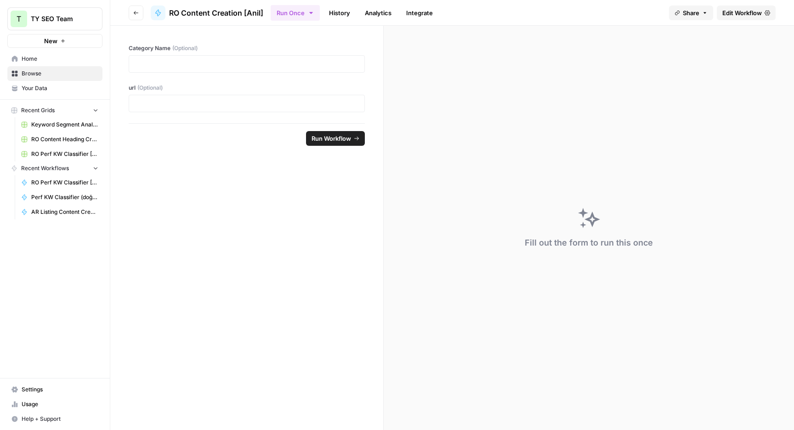
click at [43, 75] on span "Browse" at bounding box center [60, 73] width 77 height 8
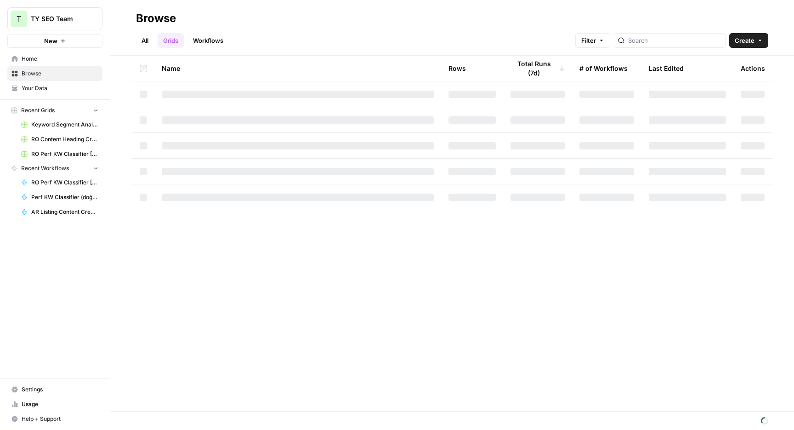
click at [216, 37] on link "Workflows" at bounding box center [207, 40] width 41 height 15
click at [690, 42] on input "search" at bounding box center [682, 40] width 93 height 9
click at [635, 5] on header "Browse All Grids Workflows Filter content Create" at bounding box center [452, 28] width 684 height 56
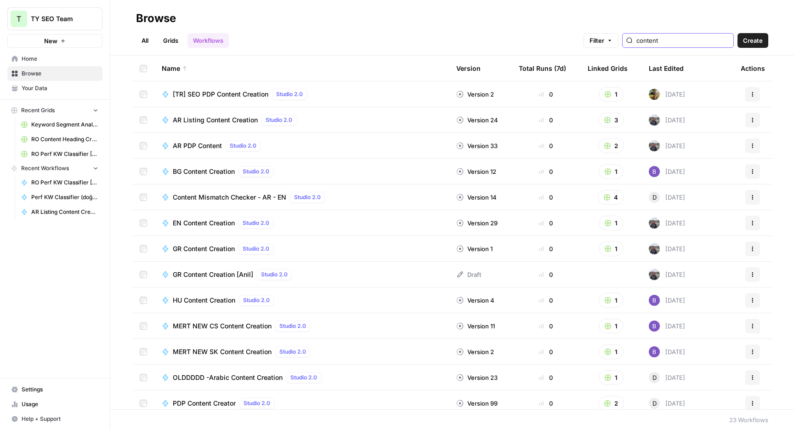
click at [724, 44] on input "content" at bounding box center [682, 40] width 93 height 9
type input "content"
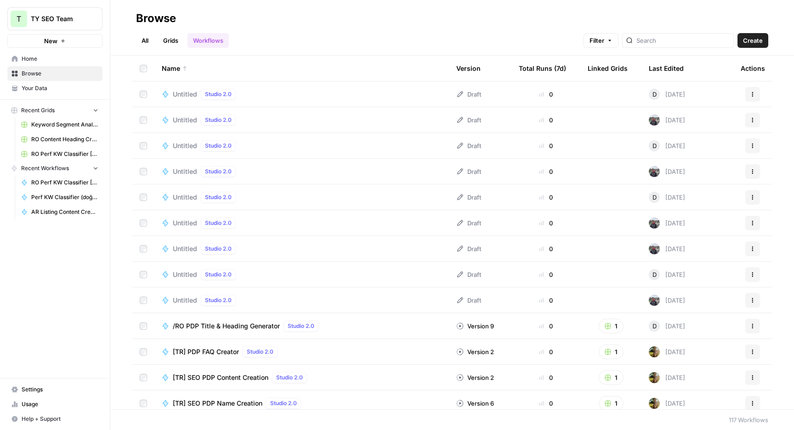
click at [699, 13] on div "Browse" at bounding box center [452, 18] width 632 height 15
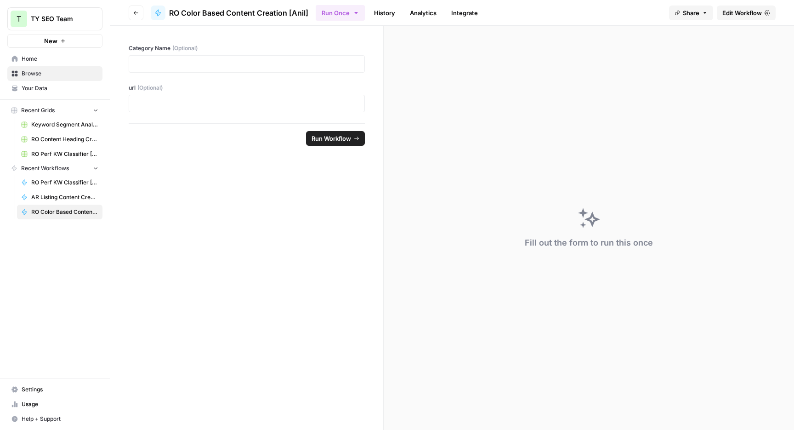
click at [732, 14] on span "Edit Workflow" at bounding box center [742, 12] width 40 height 9
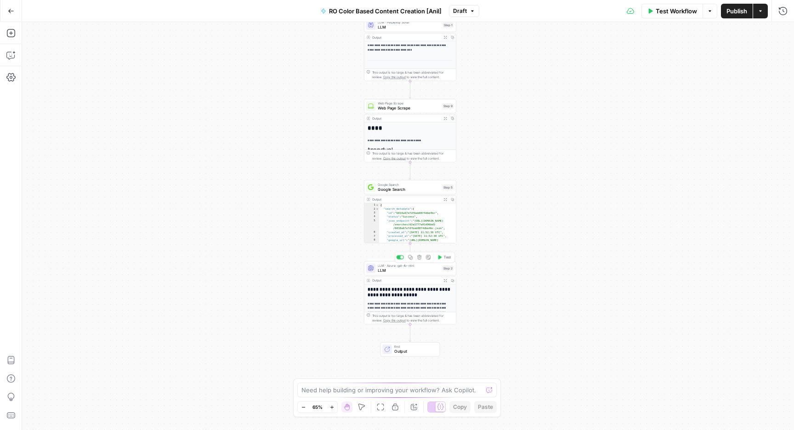
click at [413, 267] on span "LLM" at bounding box center [409, 270] width 62 height 6
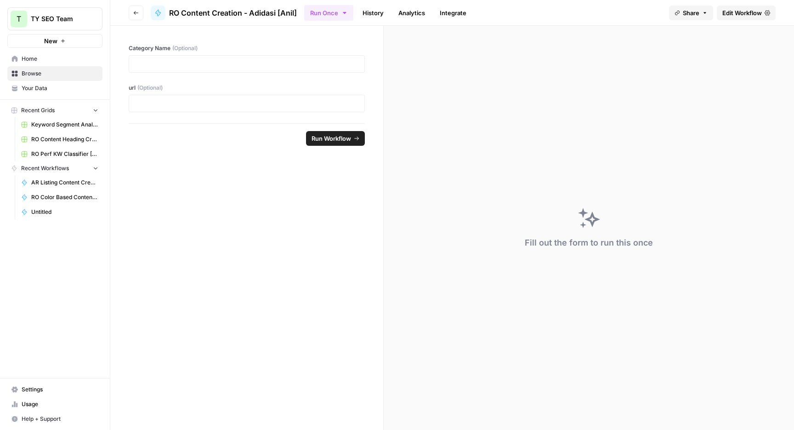
click at [739, 16] on span "Edit Workflow" at bounding box center [742, 12] width 40 height 9
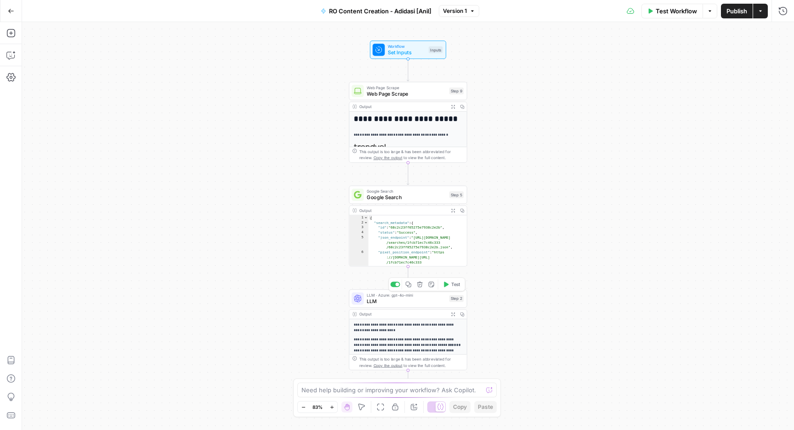
click at [427, 302] on span "LLM" at bounding box center [406, 301] width 79 height 8
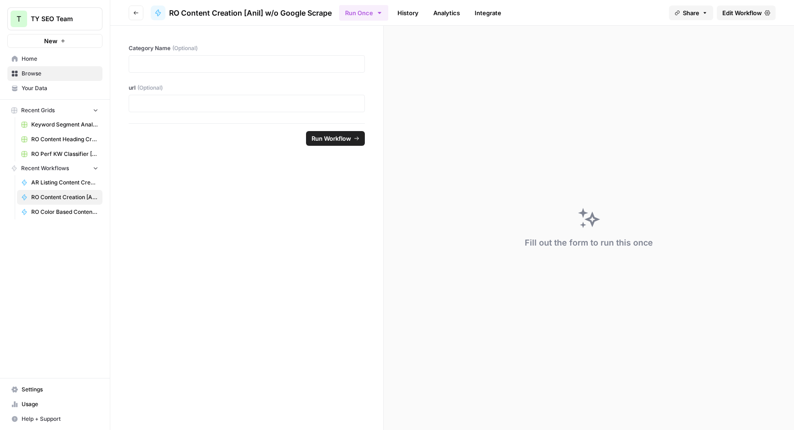
click at [764, 8] on link "Edit Workflow" at bounding box center [746, 13] width 59 height 15
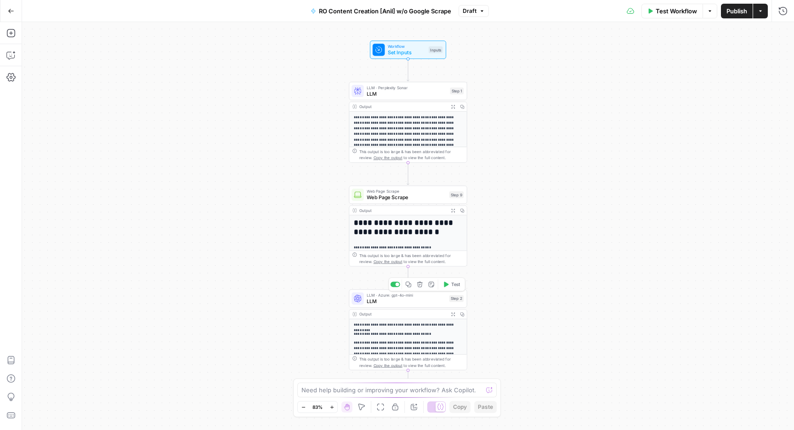
click at [415, 302] on span "LLM" at bounding box center [406, 301] width 79 height 8
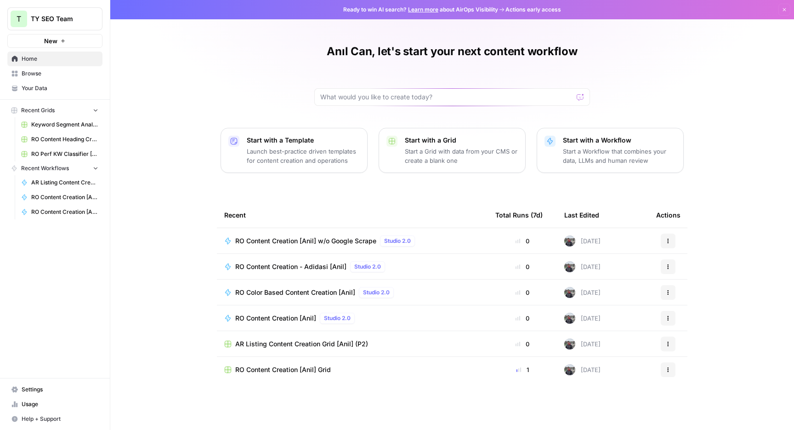
click at [328, 52] on h1 "Anıl Can, let's start your next content workflow" at bounding box center [452, 51] width 250 height 15
click at [61, 127] on span "Keyword Segment Analyser Grid" at bounding box center [64, 124] width 67 height 8
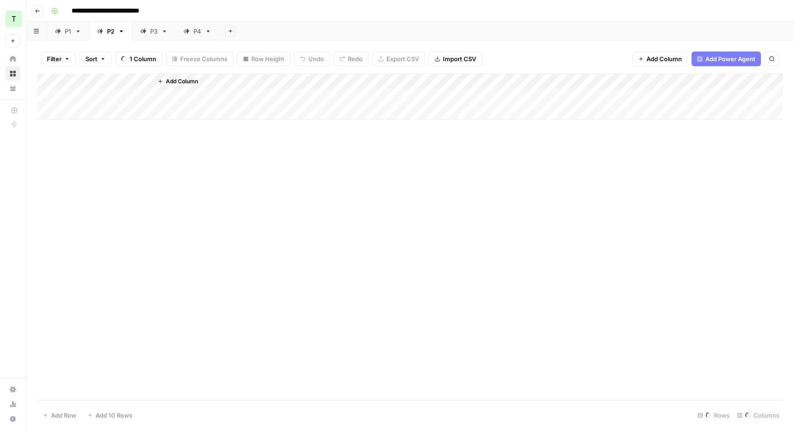
click at [42, 9] on button "Go back" at bounding box center [38, 11] width 12 height 12
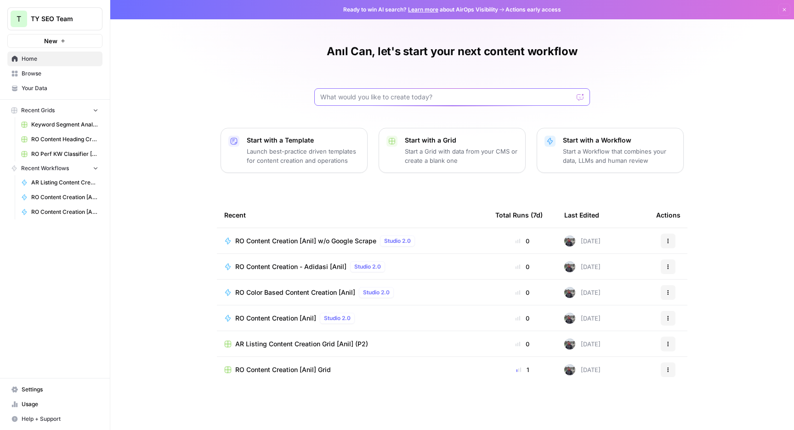
click at [373, 97] on input "text" at bounding box center [446, 96] width 253 height 9
type input "r"
type input "keyword"
click button "Send" at bounding box center [581, 97] width 12 height 12
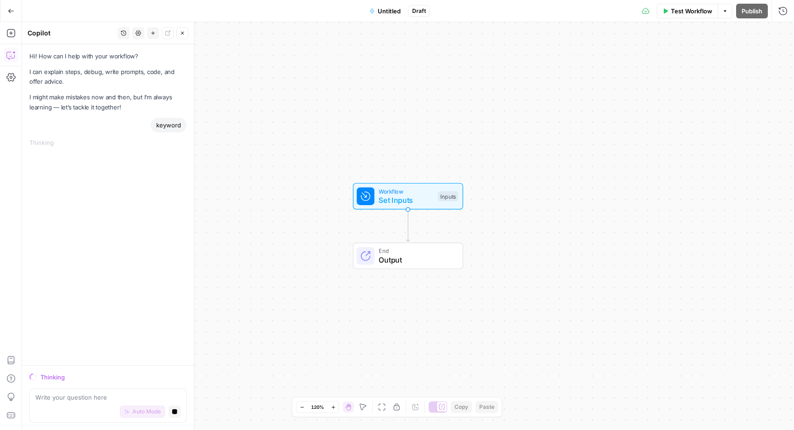
click at [4, 11] on button "Go Back" at bounding box center [11, 11] width 17 height 17
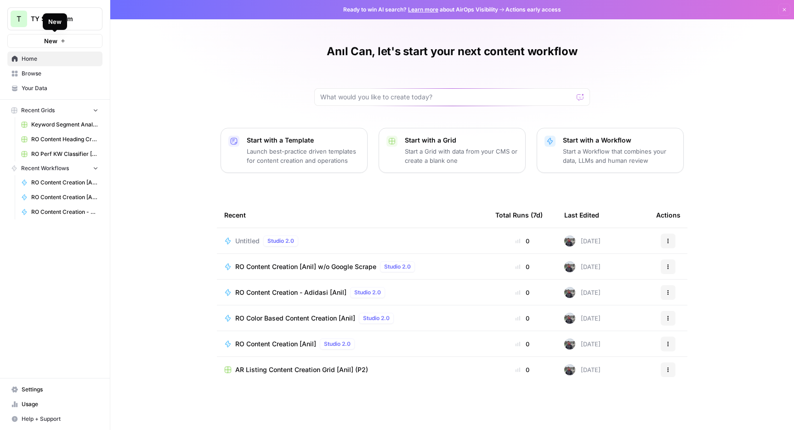
click at [51, 73] on span "Browse" at bounding box center [60, 73] width 77 height 8
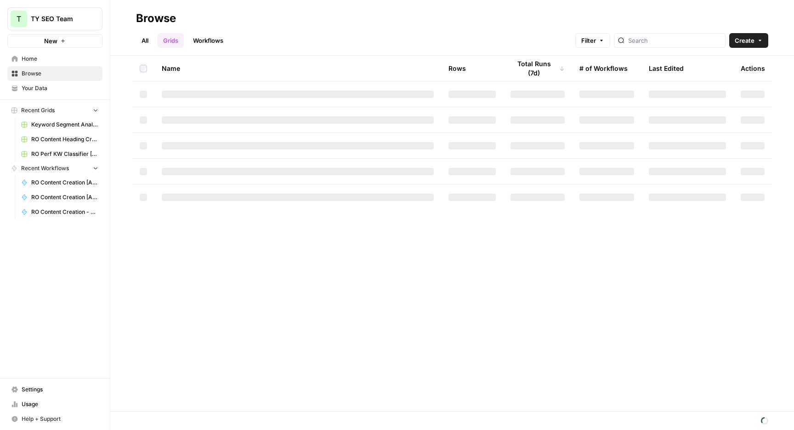
click at [696, 48] on header "Browse All Grids Workflows Filter Create" at bounding box center [452, 28] width 684 height 56
click at [694, 46] on div at bounding box center [670, 40] width 112 height 15
type input "k"
click at [276, 42] on div "All Grids Workflows Filter Create" at bounding box center [452, 37] width 632 height 22
click at [67, 73] on span "Browse" at bounding box center [60, 73] width 77 height 8
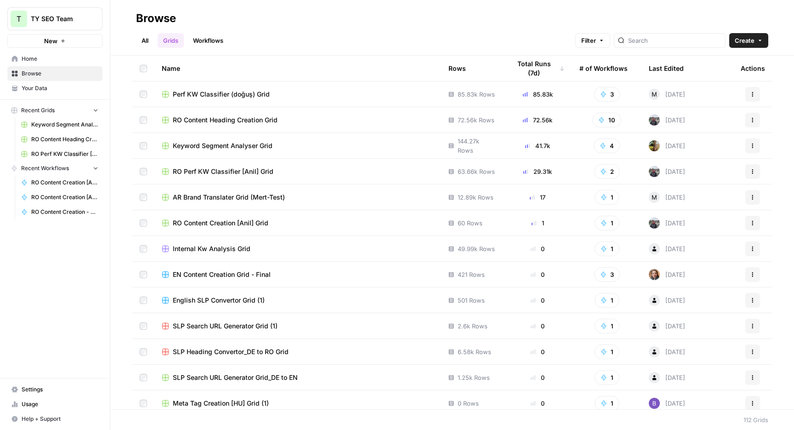
click at [249, 173] on span "RO Perf KW Classifier [Anil] Grid" at bounding box center [223, 171] width 101 height 9
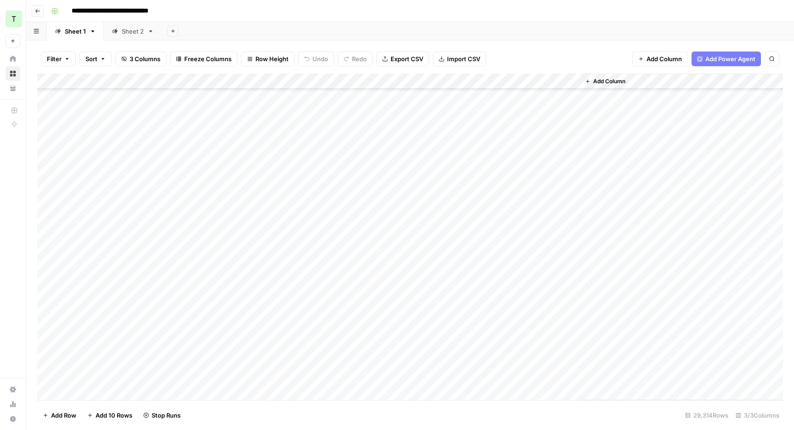
scroll to position [290488, 0]
